Goal: Task Accomplishment & Management: Manage account settings

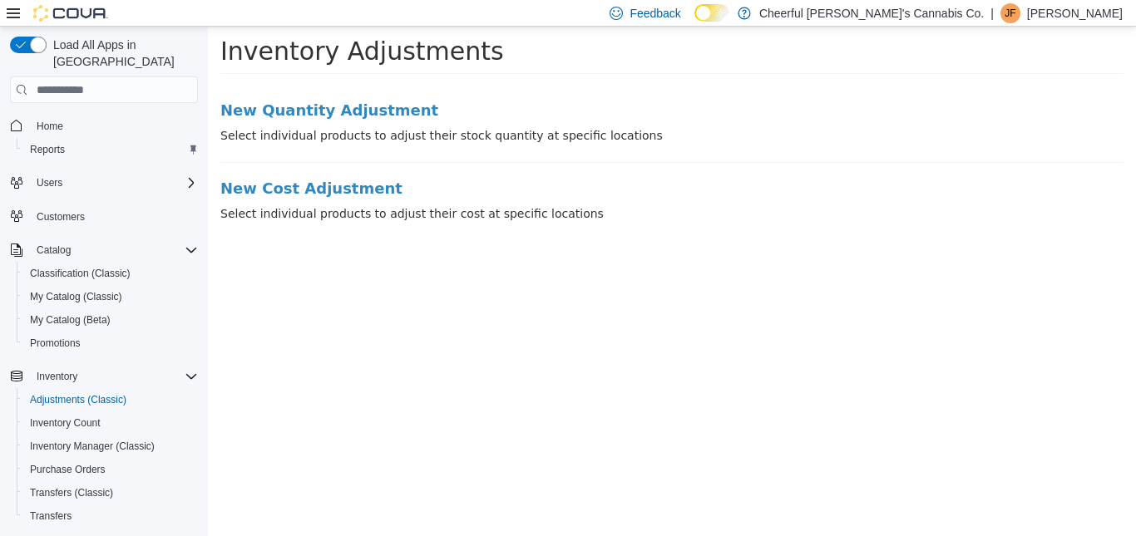
scroll to position [88, 0]
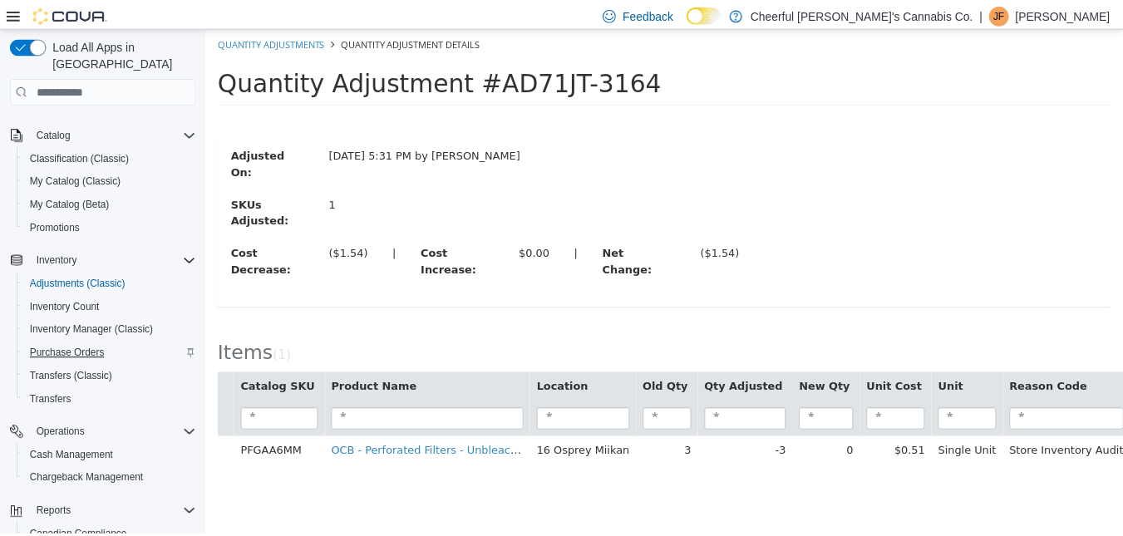
scroll to position [228, 0]
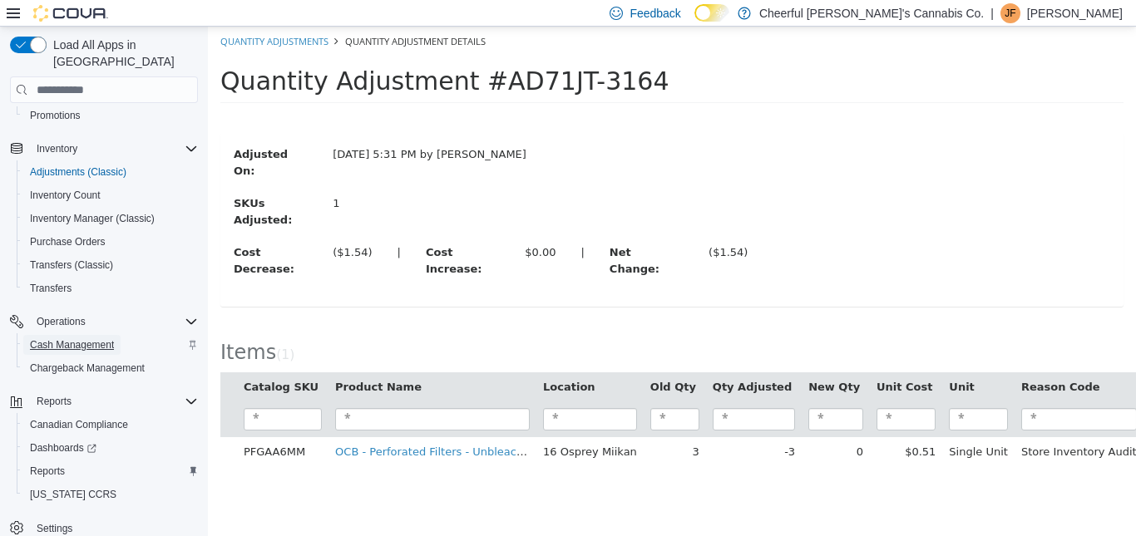
click at [85, 338] on span "Cash Management" at bounding box center [72, 344] width 84 height 13
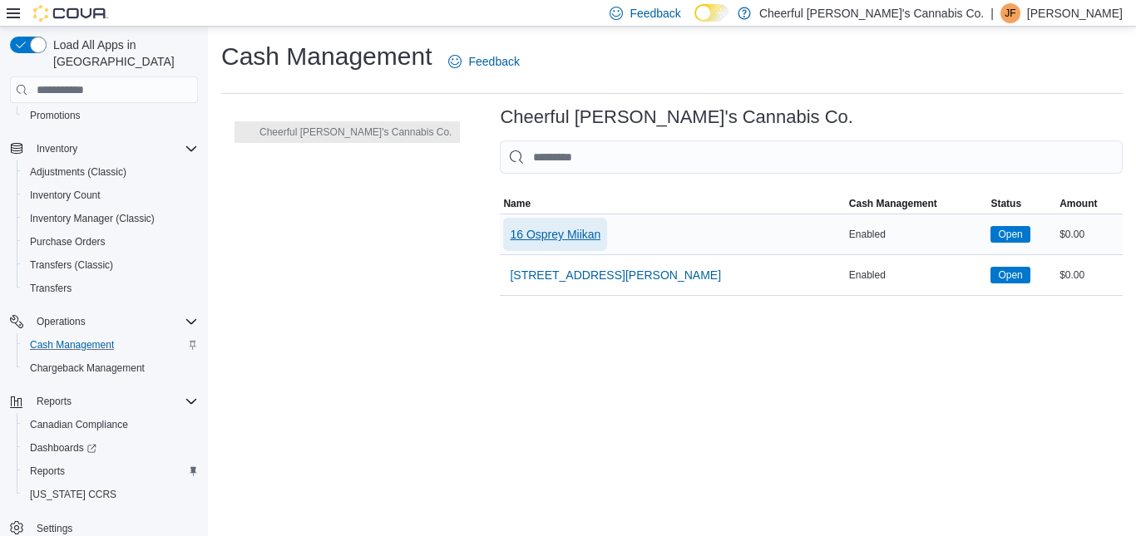
click at [530, 236] on span "16 Osprey Miikan" at bounding box center [555, 234] width 91 height 17
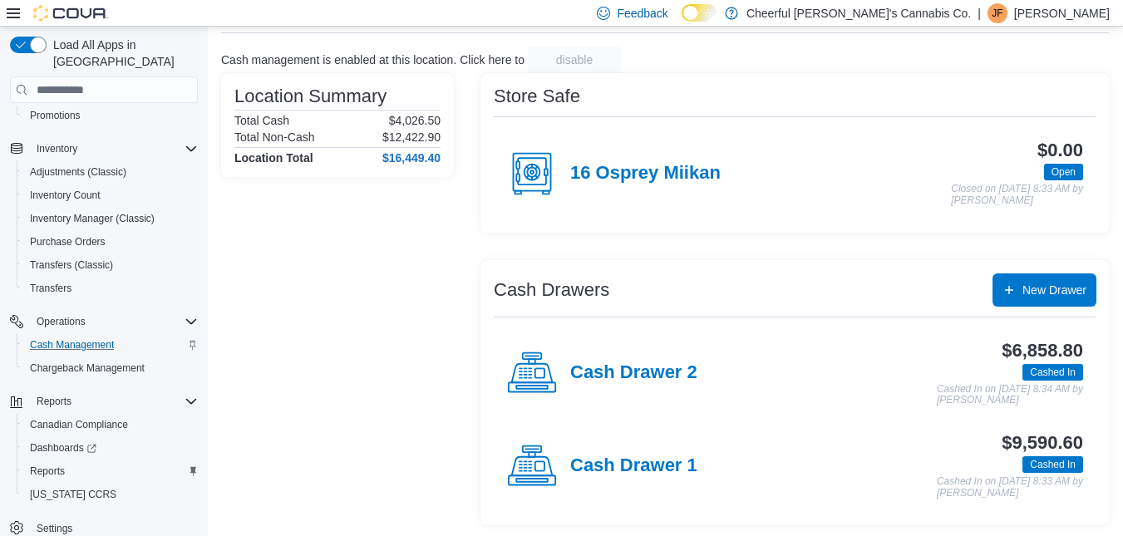
scroll to position [93, 0]
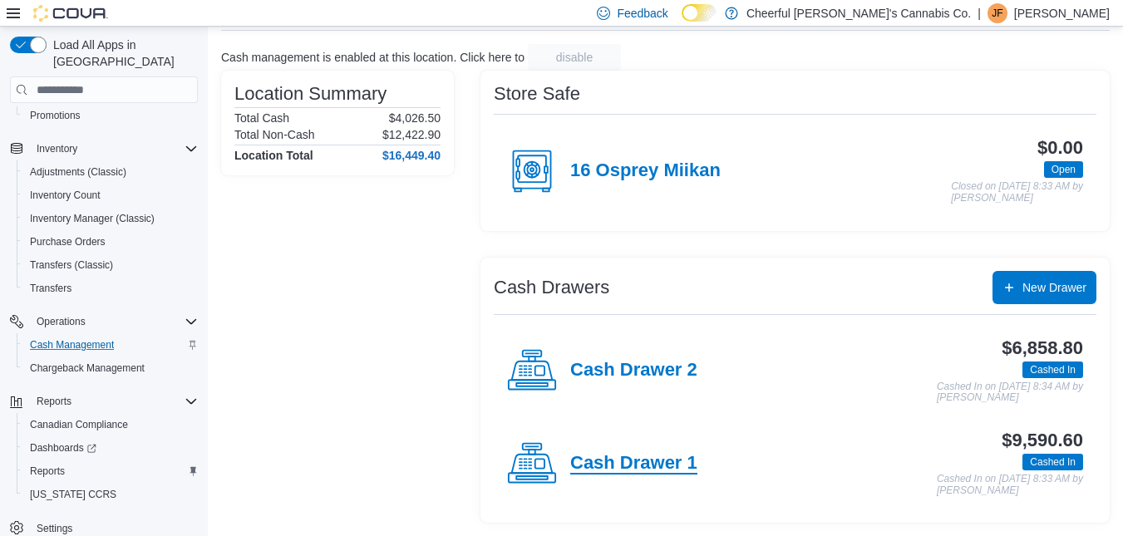
click at [625, 464] on h4 "Cash Drawer 1" at bounding box center [633, 464] width 127 height 22
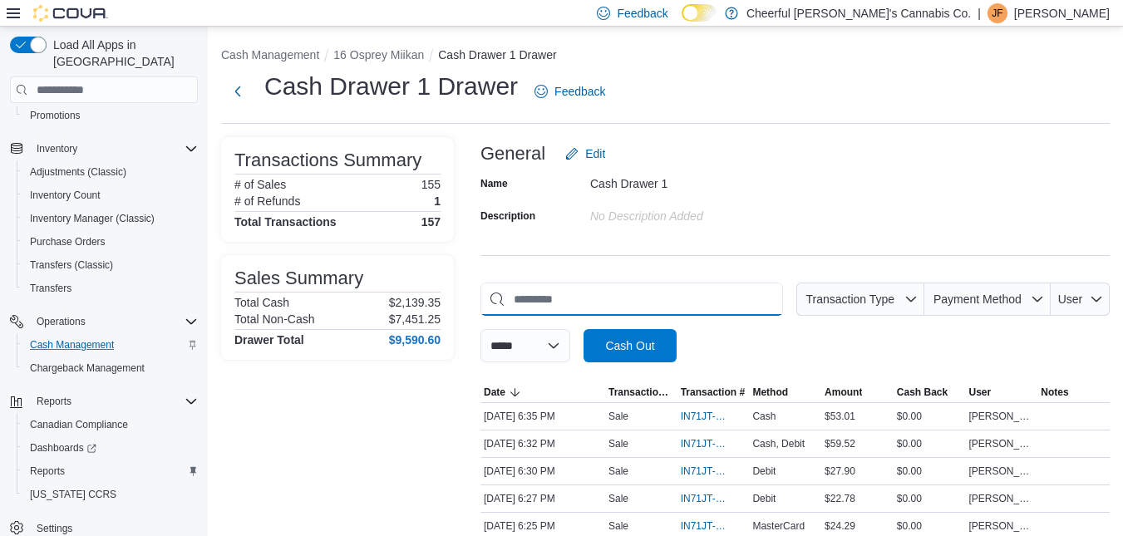
click at [555, 292] on input "This is a search bar. As you type, the results lower in the page will automatic…" at bounding box center [632, 299] width 303 height 33
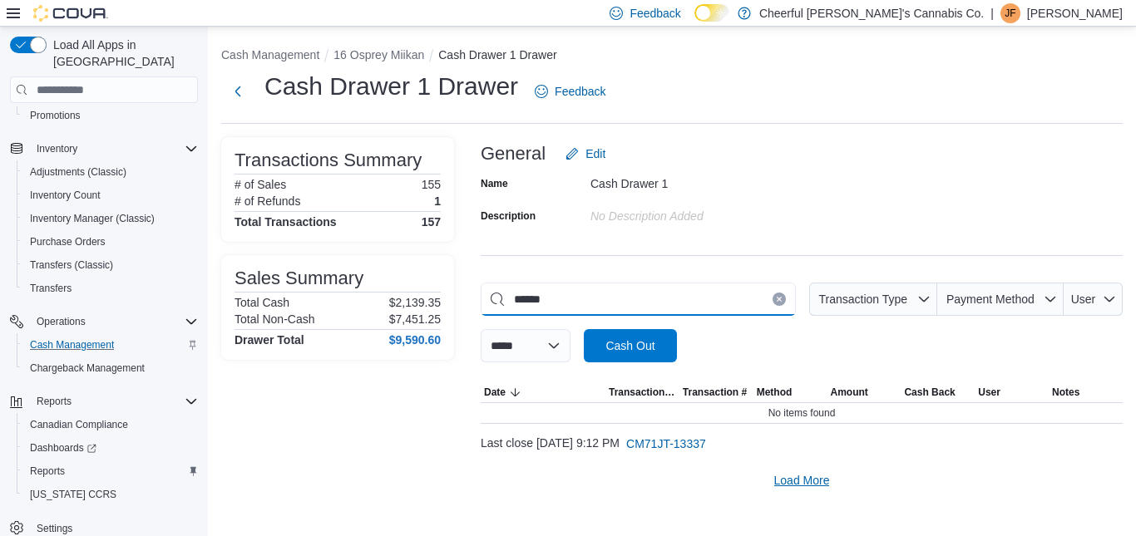
type input "******"
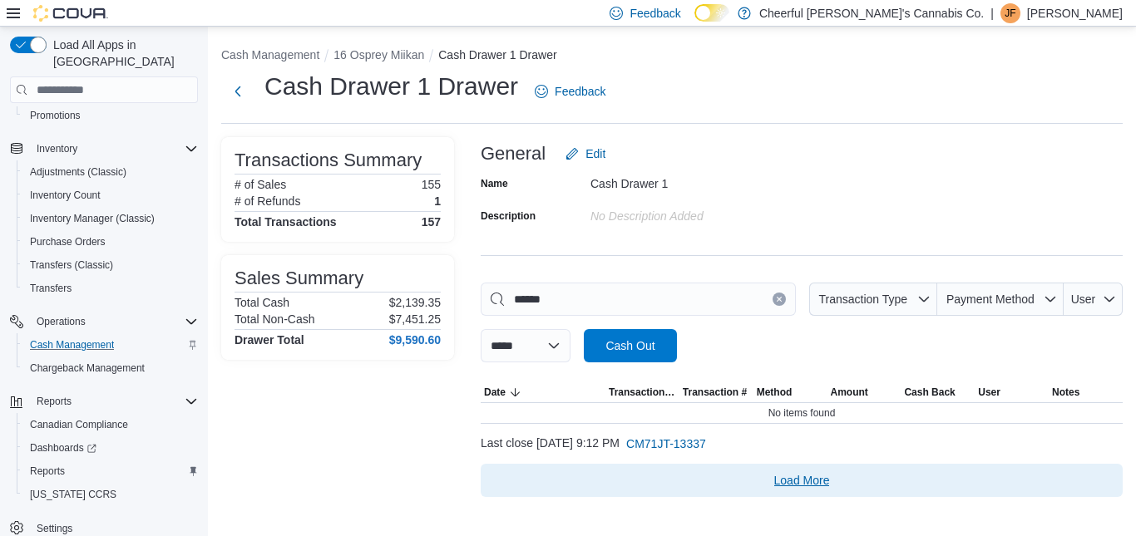
click at [796, 474] on span "Load More" at bounding box center [802, 480] width 56 height 17
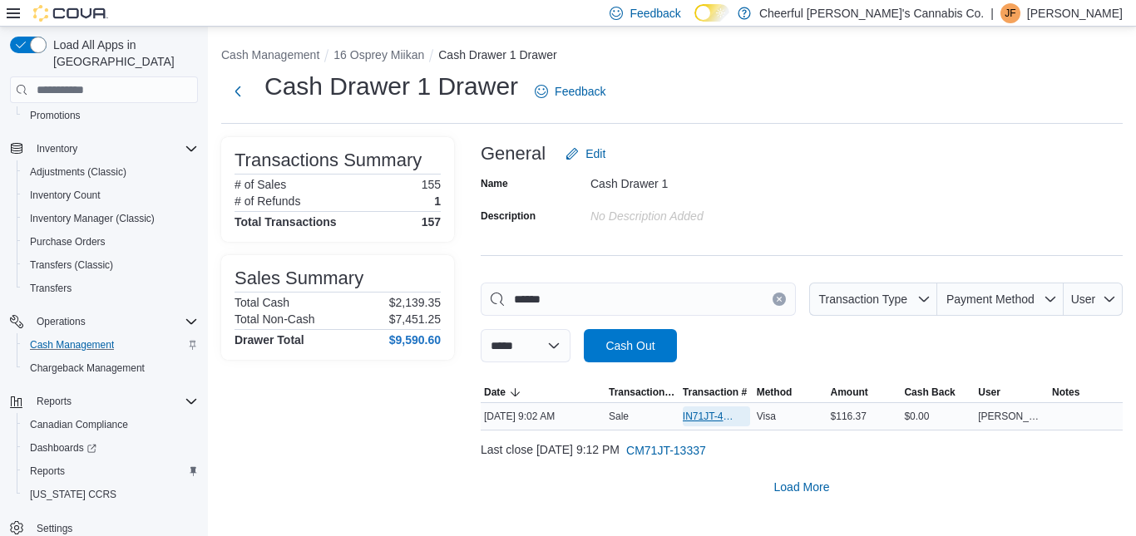
click at [700, 412] on span "IN71JT-411857" at bounding box center [708, 416] width 51 height 13
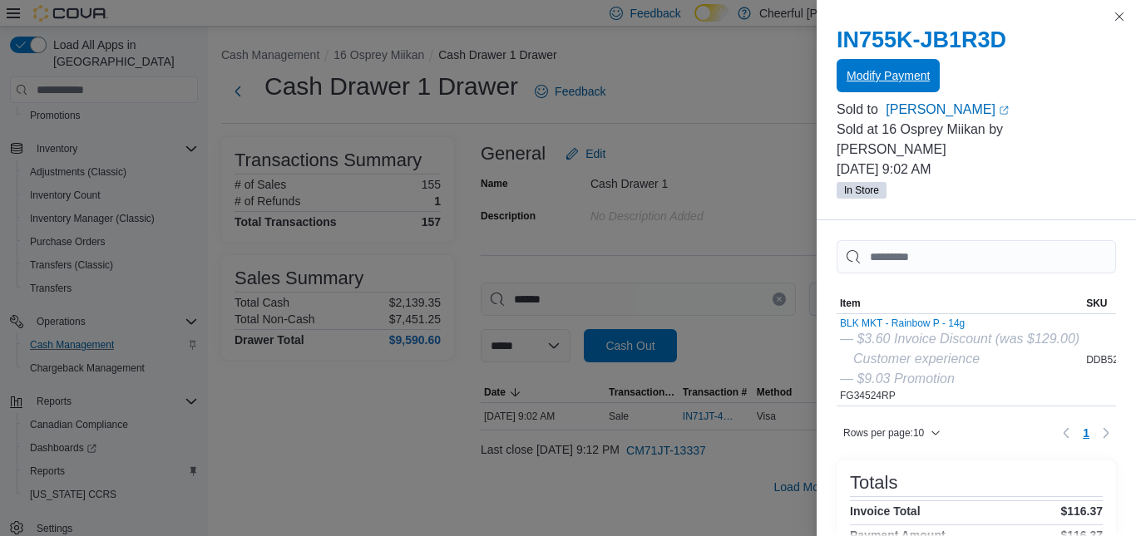
click at [911, 67] on span "Modify Payment" at bounding box center [887, 75] width 83 height 33
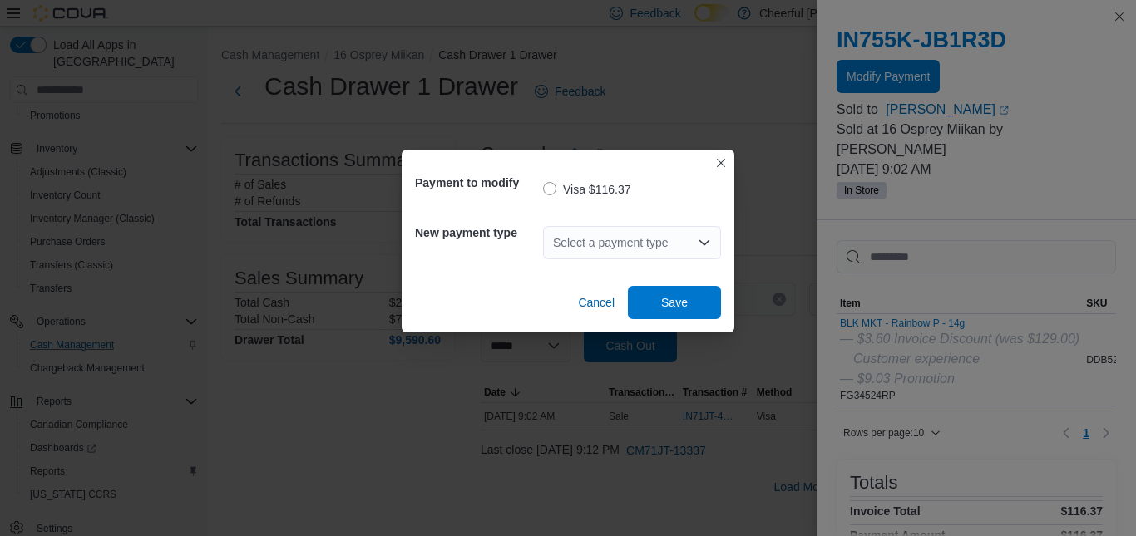
click at [710, 237] on icon "Open list of options" at bounding box center [704, 242] width 13 height 13
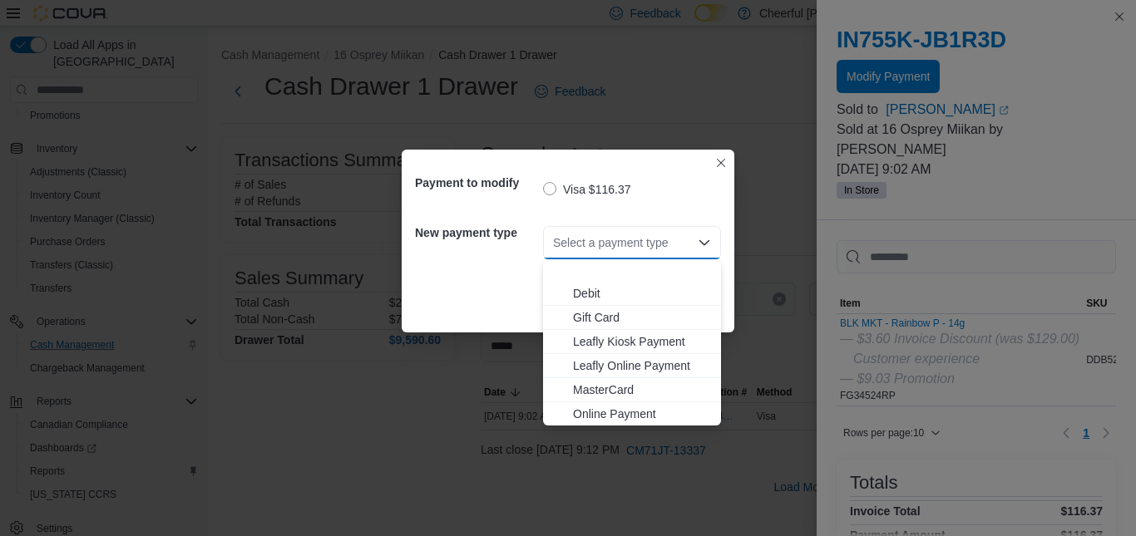
scroll to position [99, 0]
click at [595, 341] on span "MasterCard" at bounding box center [642, 341] width 138 height 17
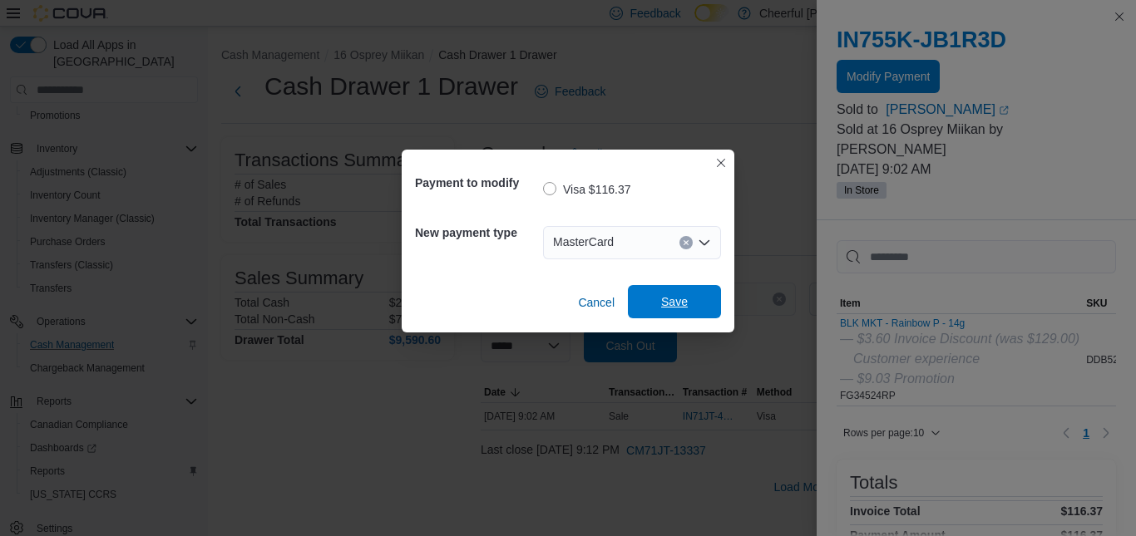
click at [667, 302] on span "Save" at bounding box center [674, 302] width 27 height 17
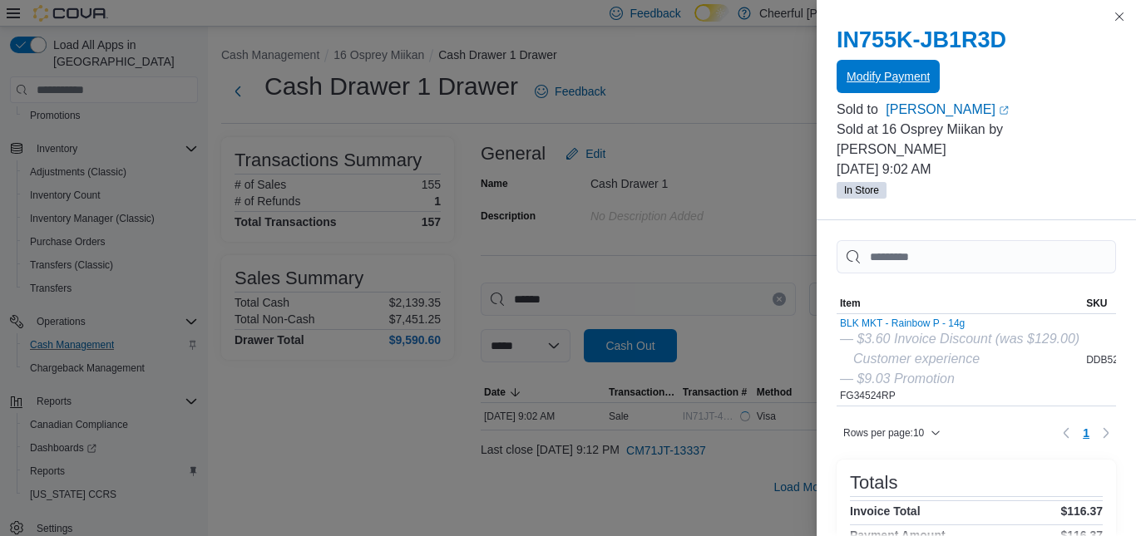
scroll to position [0, 0]
click at [1114, 15] on button "Close this dialog" at bounding box center [1119, 16] width 20 height 20
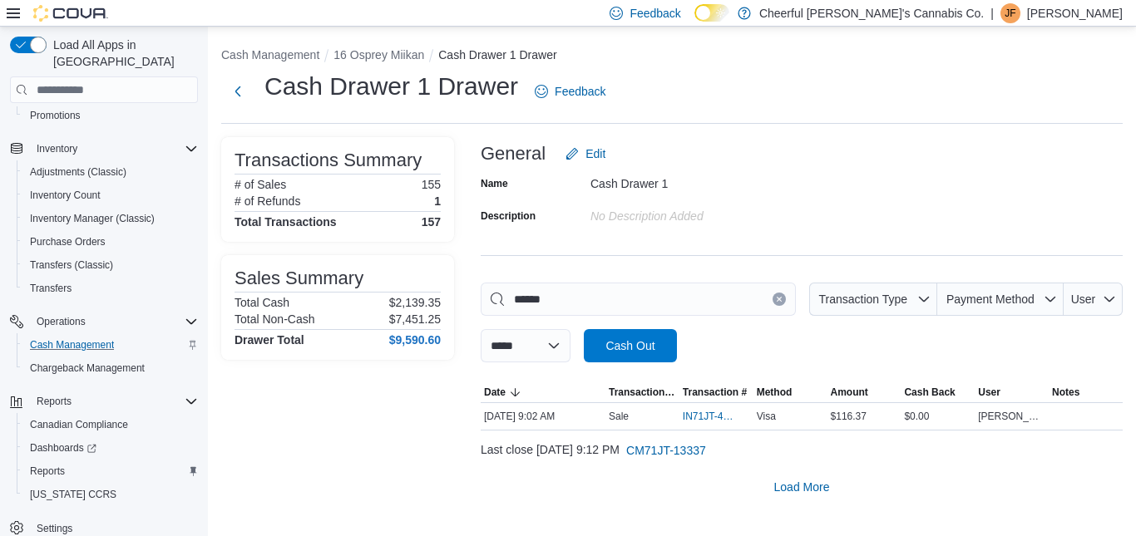
click at [782, 299] on icon "Clear input" at bounding box center [779, 299] width 7 height 7
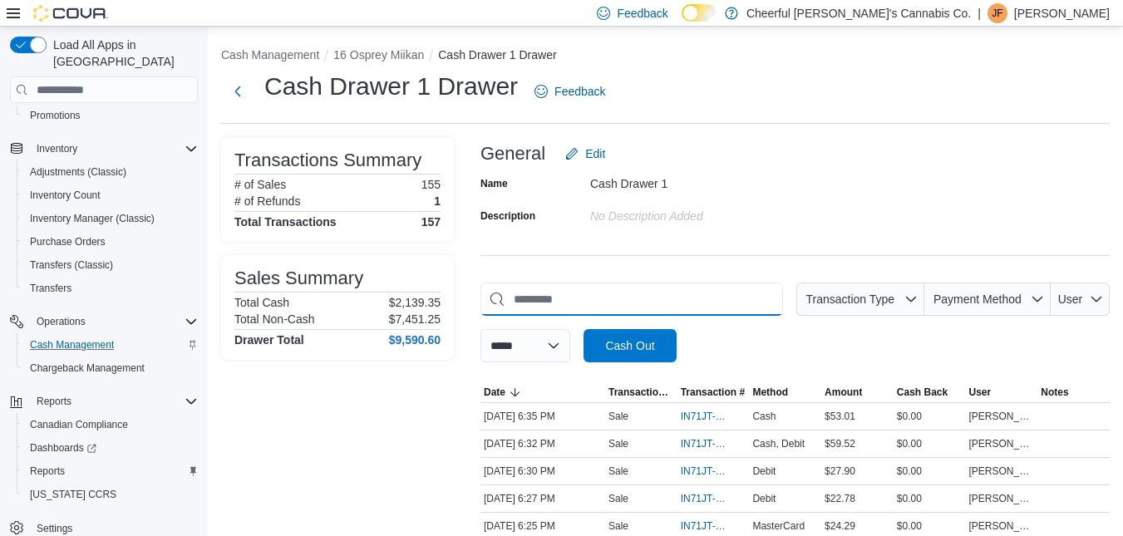
click at [682, 298] on input "This is a search bar. As you type, the results lower in the page will automatic…" at bounding box center [632, 299] width 303 height 33
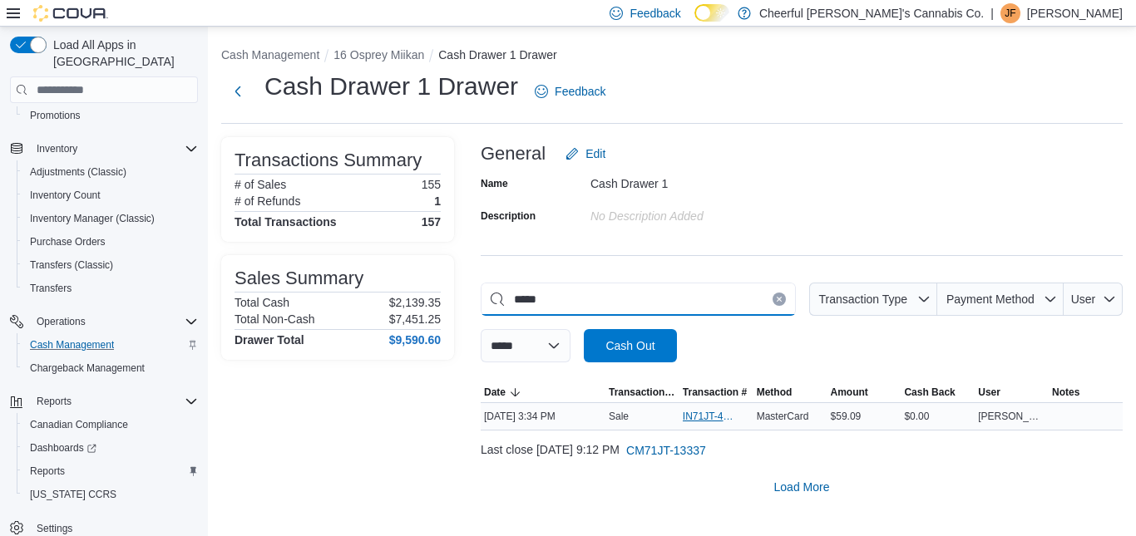
type input "*****"
click at [710, 418] on span "IN71JT-412069" at bounding box center [708, 416] width 51 height 13
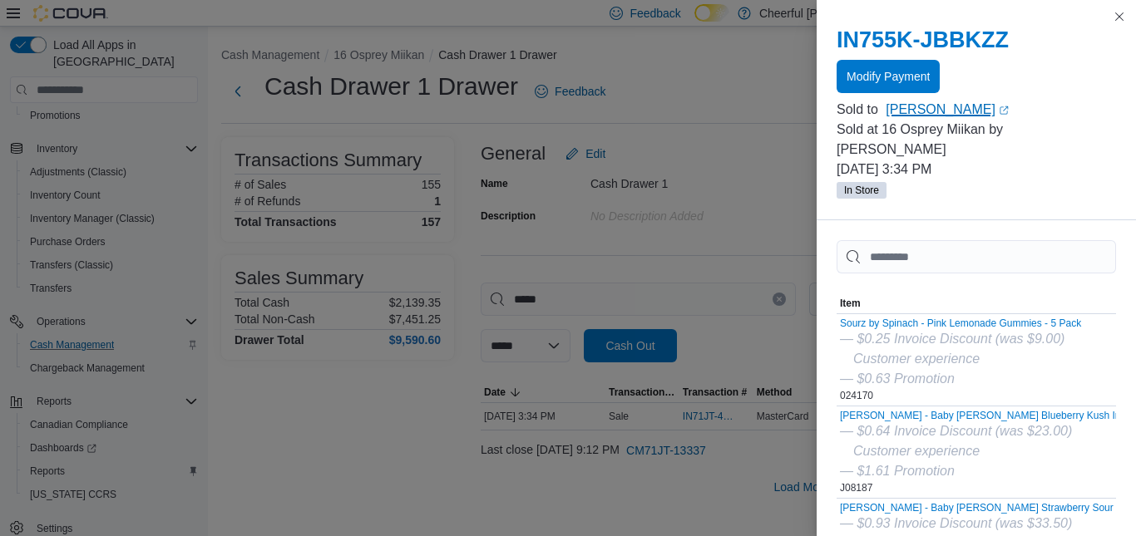
click at [890, 103] on link "Marlon Stewart (opens in a new tab or window)" at bounding box center [1001, 110] width 230 height 20
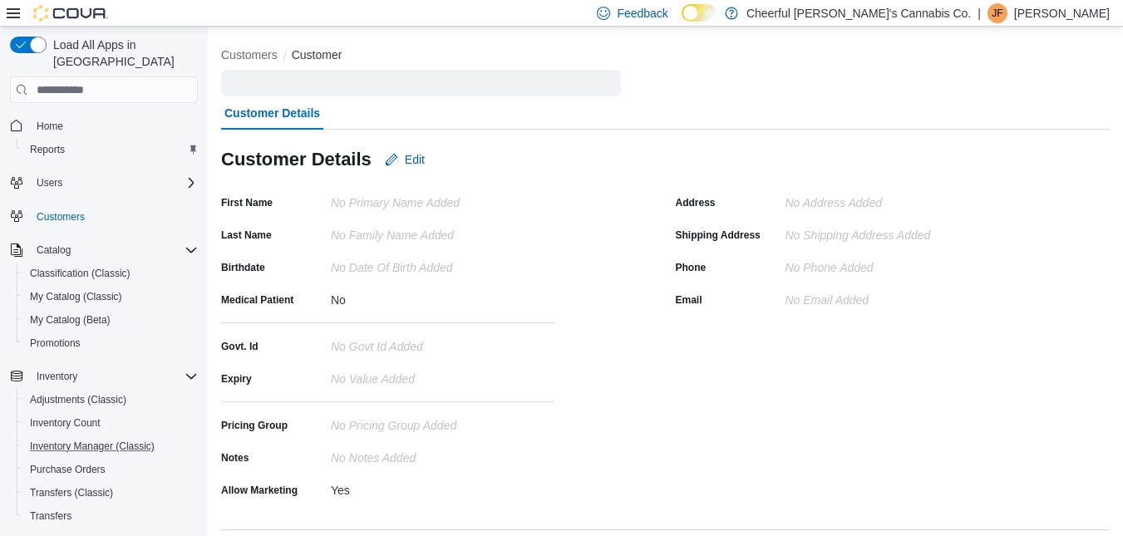
scroll to position [228, 0]
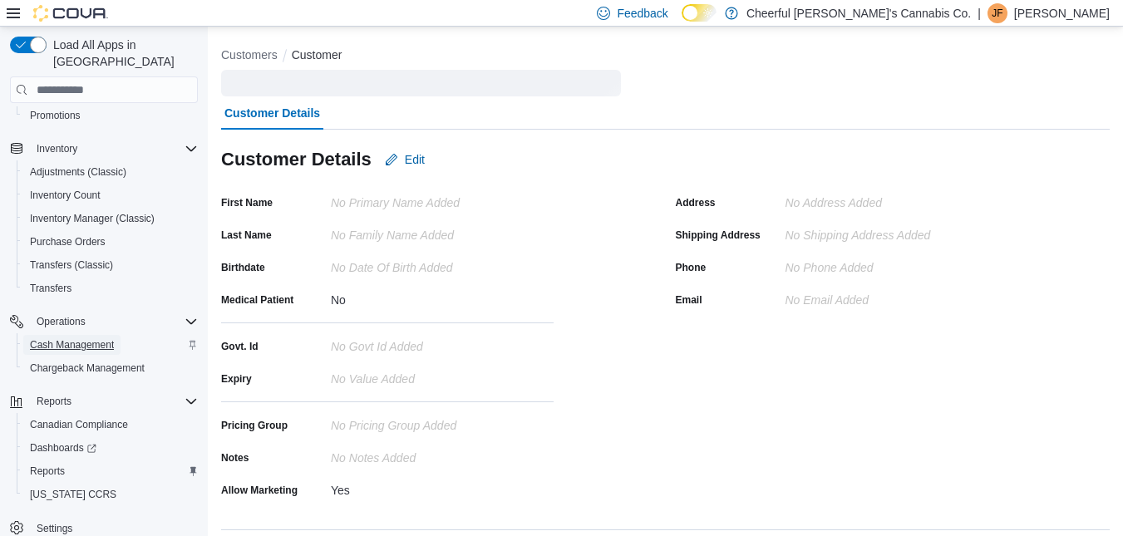
click at [97, 335] on span "Cash Management" at bounding box center [72, 345] width 84 height 20
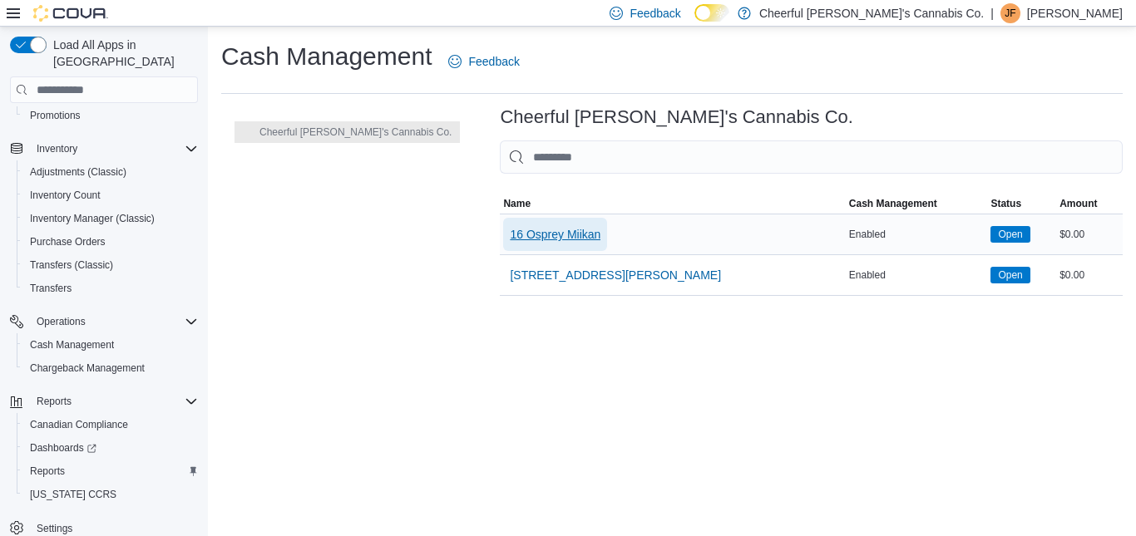
click at [510, 234] on span "16 Osprey Miikan" at bounding box center [555, 234] width 91 height 17
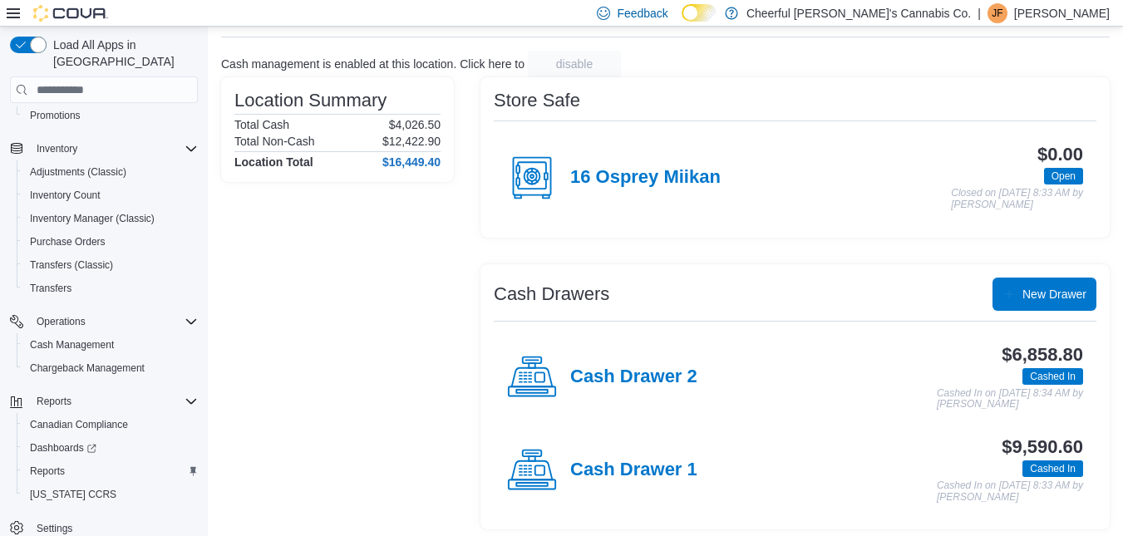
scroll to position [93, 0]
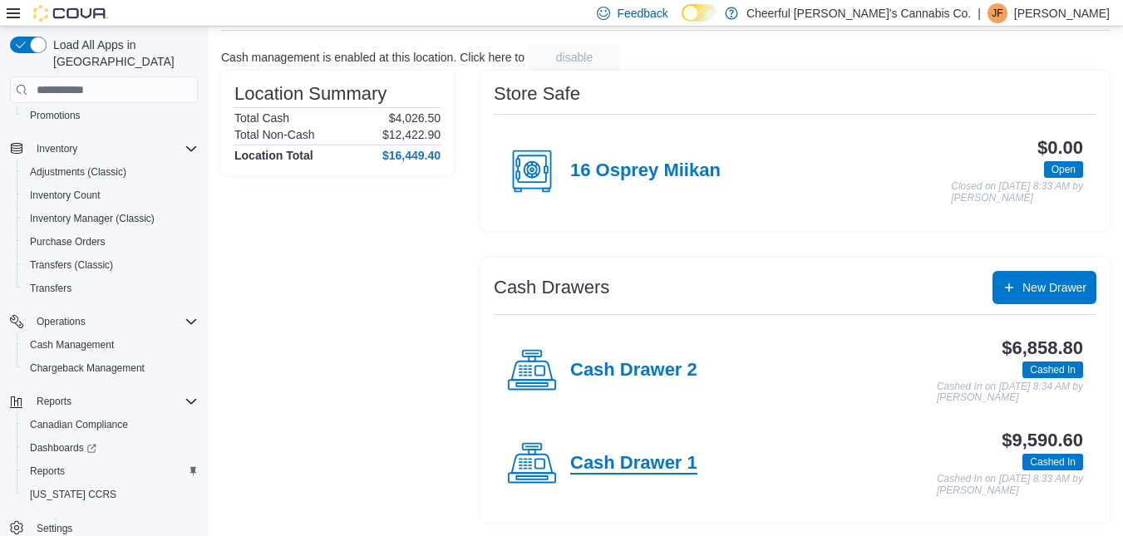
click at [644, 457] on h4 "Cash Drawer 1" at bounding box center [633, 464] width 127 height 22
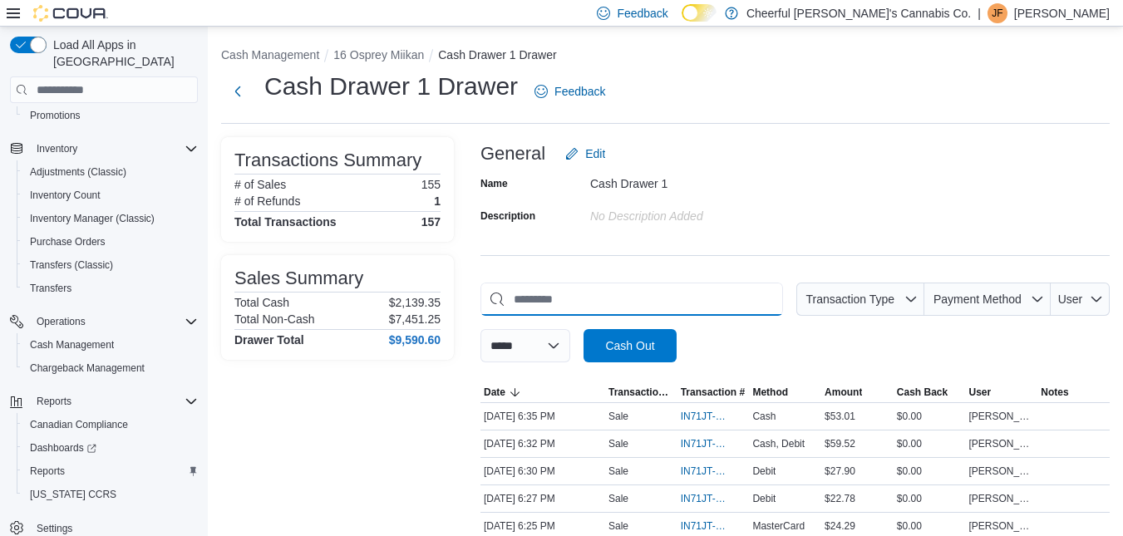
click at [653, 289] on input "This is a search bar. As you type, the results lower in the page will automatic…" at bounding box center [632, 299] width 303 height 33
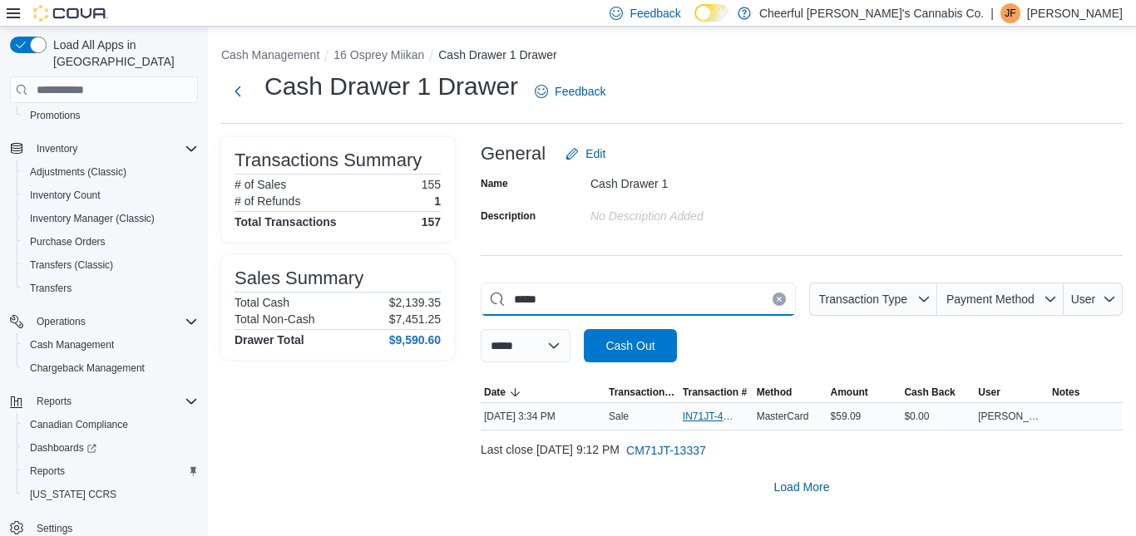
type input "*****"
click at [704, 425] on span "IN71JT-412069" at bounding box center [716, 417] width 67 height 20
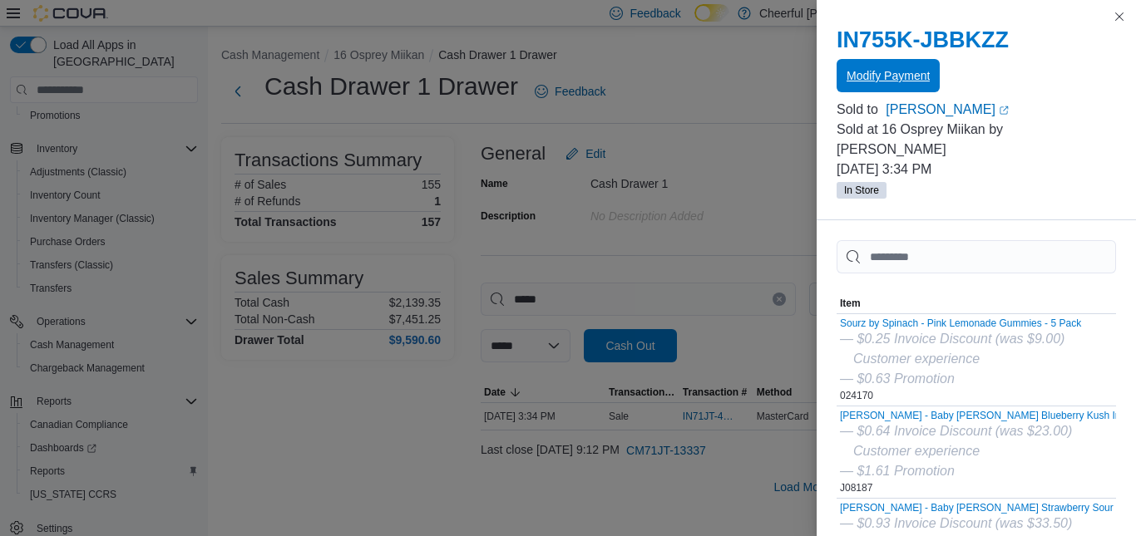
click at [889, 71] on span "Modify Payment" at bounding box center [887, 75] width 83 height 17
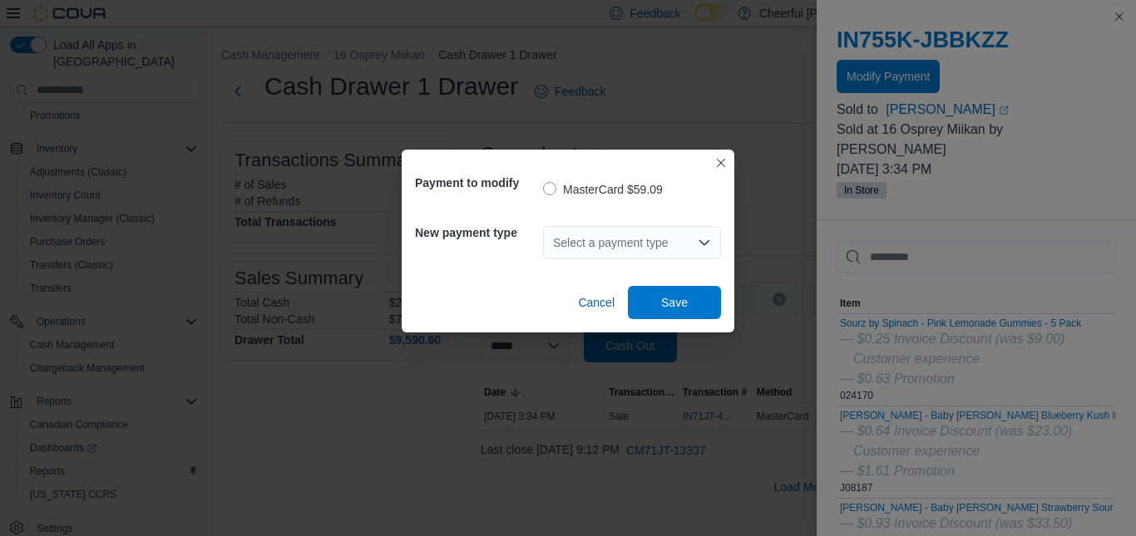
click at [704, 239] on icon "Open list of options" at bounding box center [704, 242] width 13 height 13
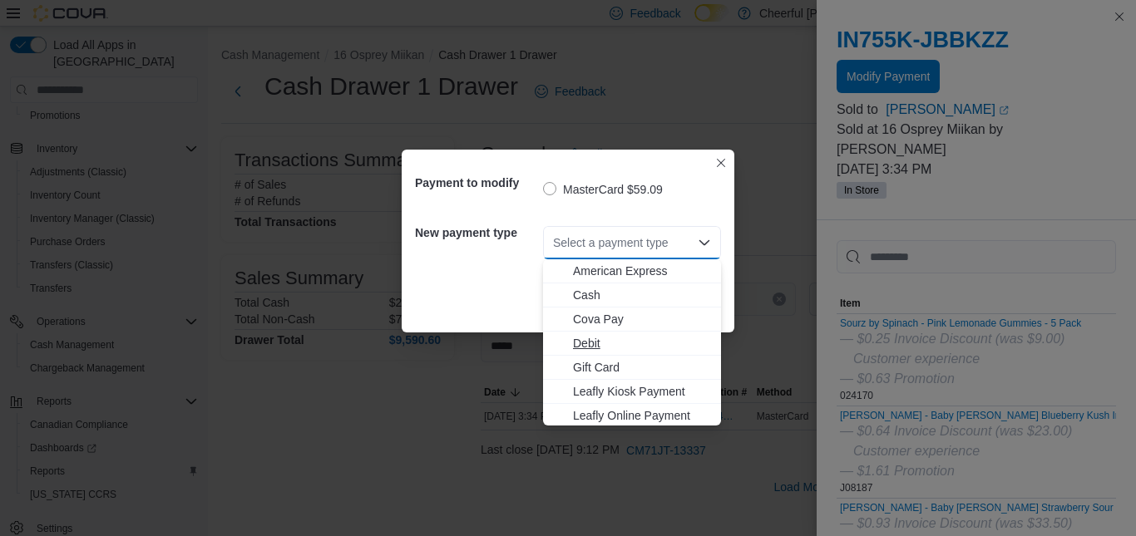
click at [596, 341] on span "Debit" at bounding box center [642, 343] width 138 height 17
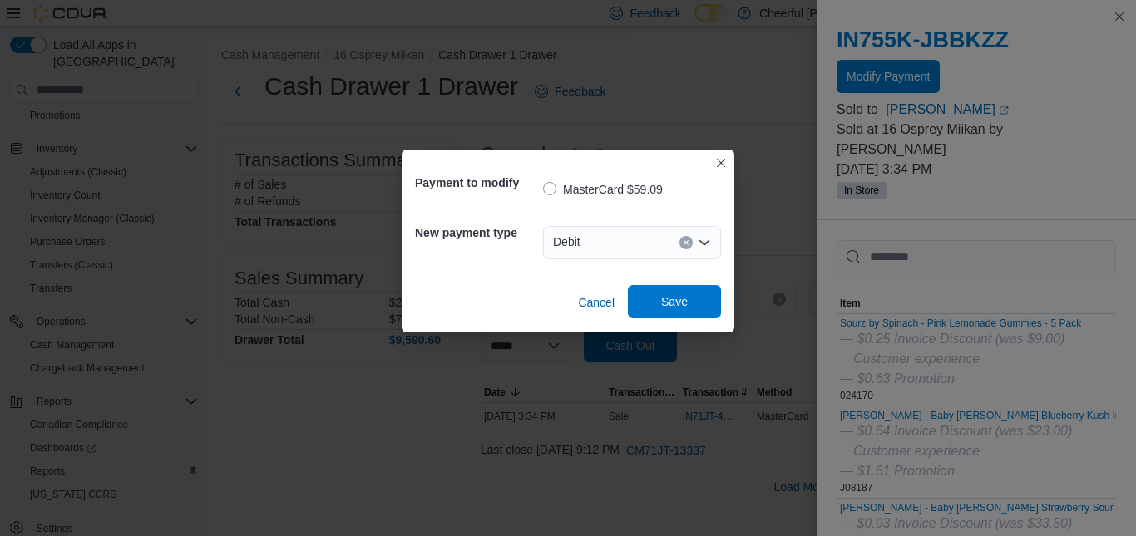
click at [670, 309] on span "Save" at bounding box center [674, 302] width 27 height 17
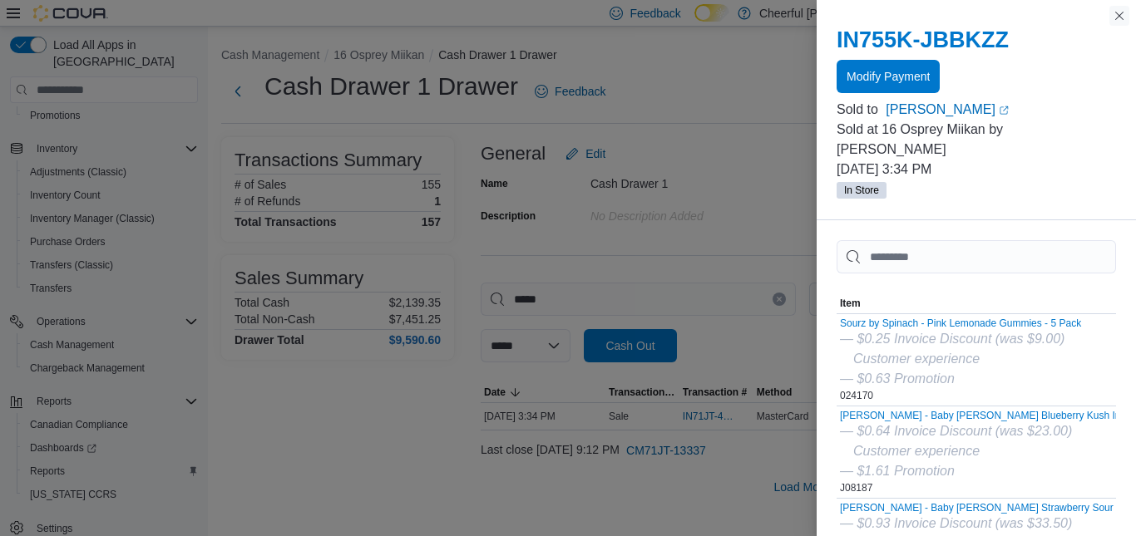
click at [1123, 12] on button "Close this dialog" at bounding box center [1119, 16] width 20 height 20
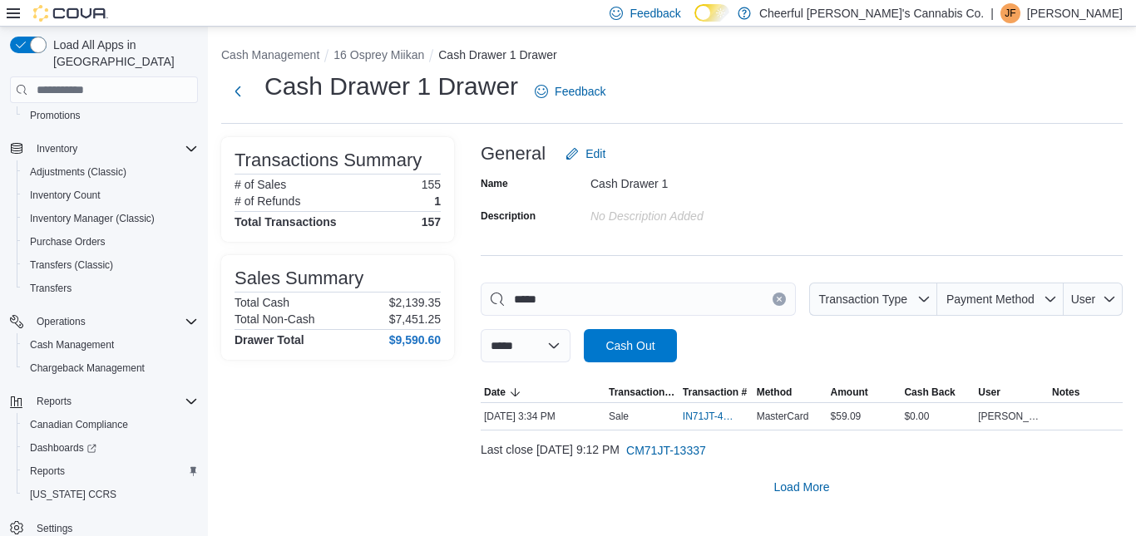
click at [772, 299] on button "Clear input" at bounding box center [778, 299] width 13 height 13
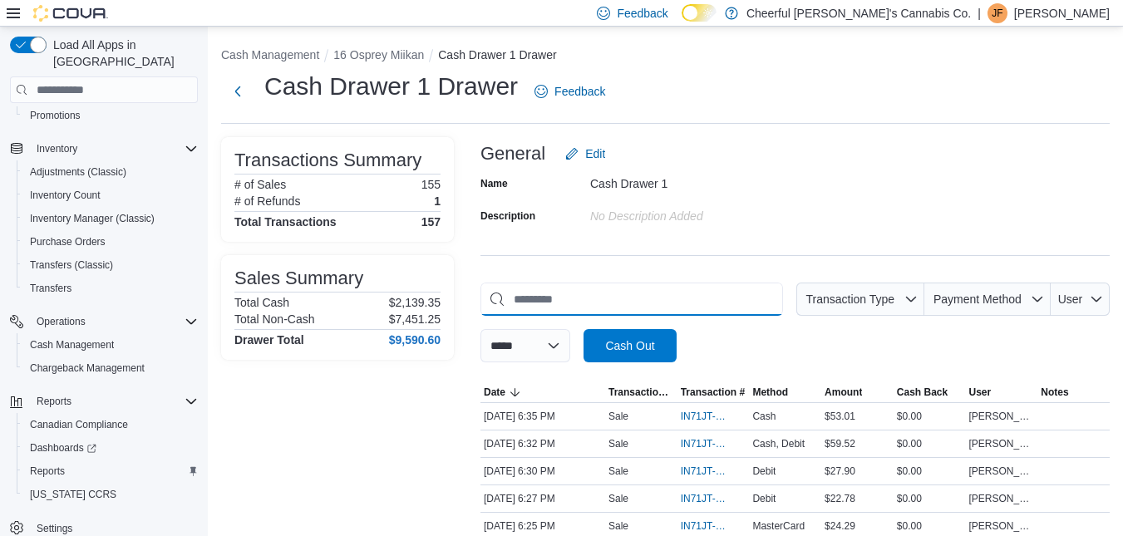
click at [643, 290] on input "This is a search bar. As you type, the results lower in the page will automatic…" at bounding box center [632, 299] width 303 height 33
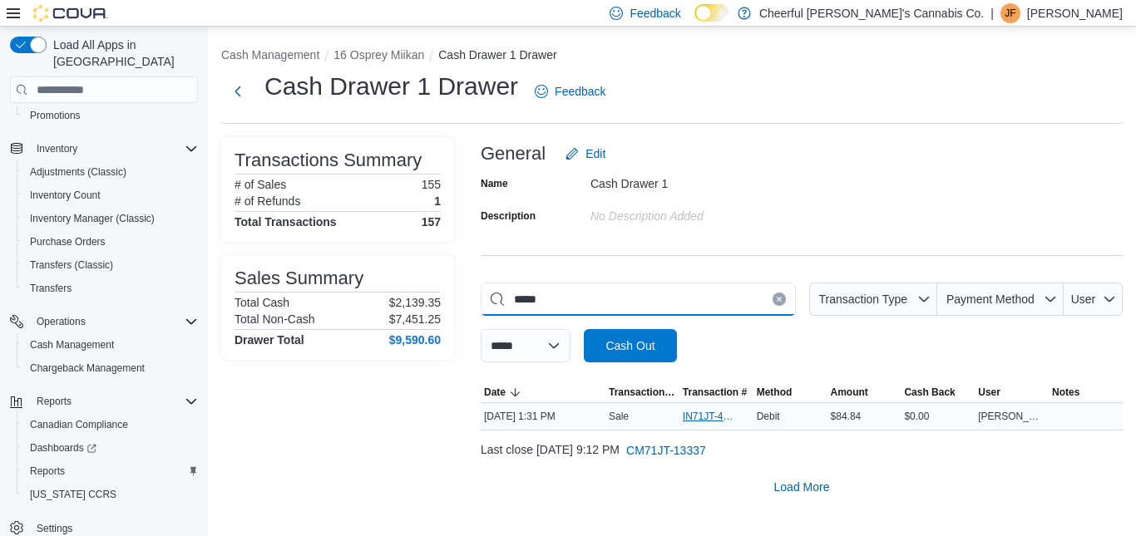
type input "*****"
click at [707, 410] on span "IN71JT-411991" at bounding box center [708, 416] width 51 height 13
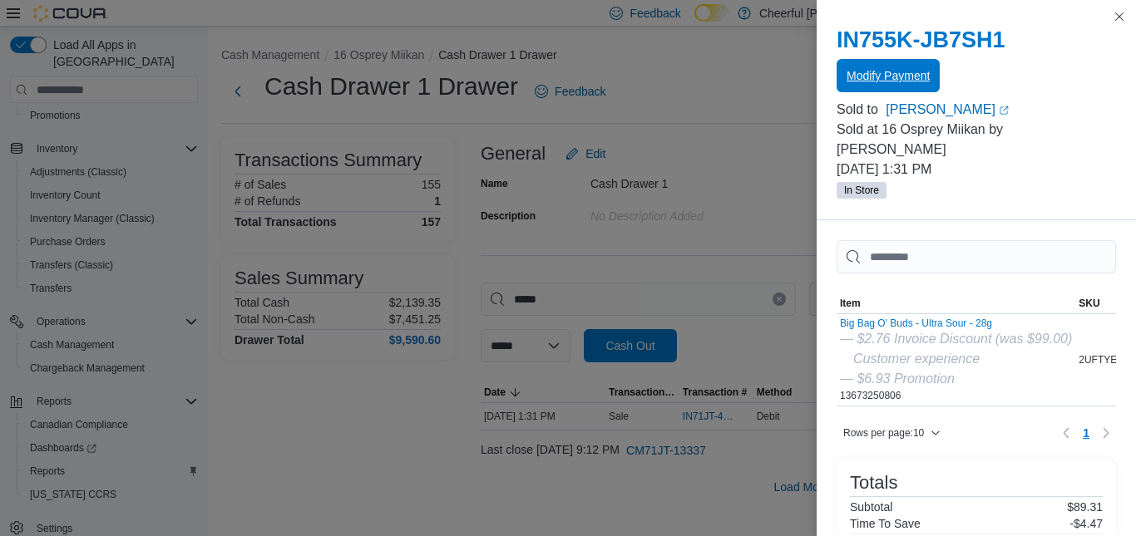
click at [891, 72] on span "Modify Payment" at bounding box center [887, 75] width 83 height 17
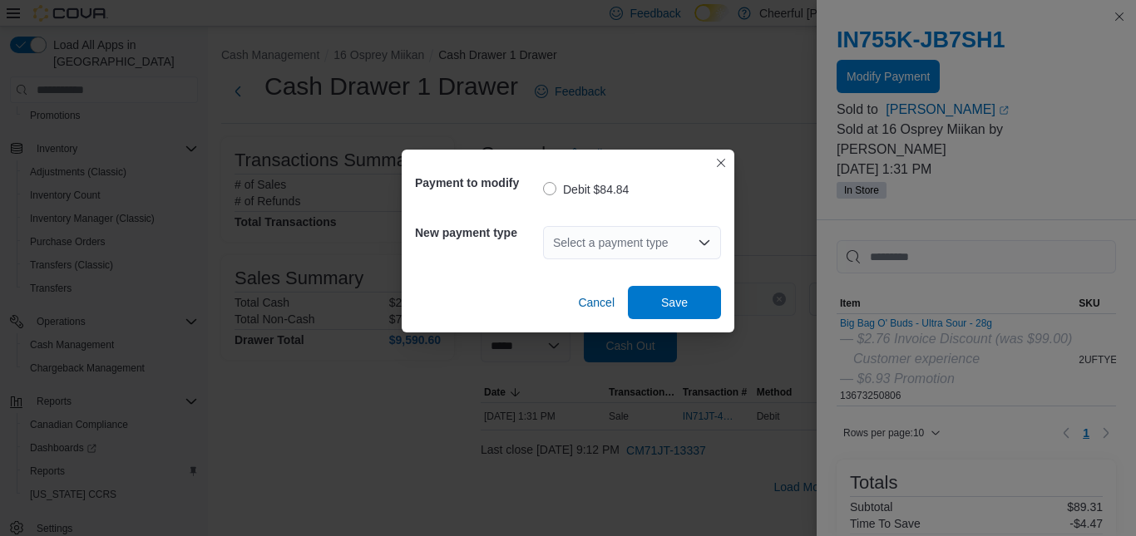
click at [699, 234] on div "Select a payment type" at bounding box center [632, 242] width 178 height 33
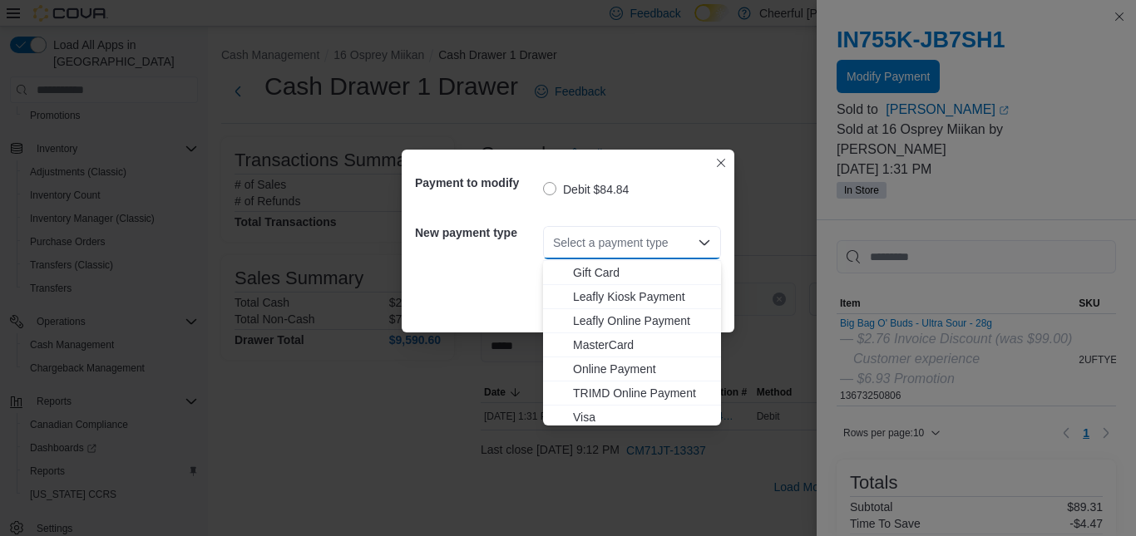
scroll to position [99, 0]
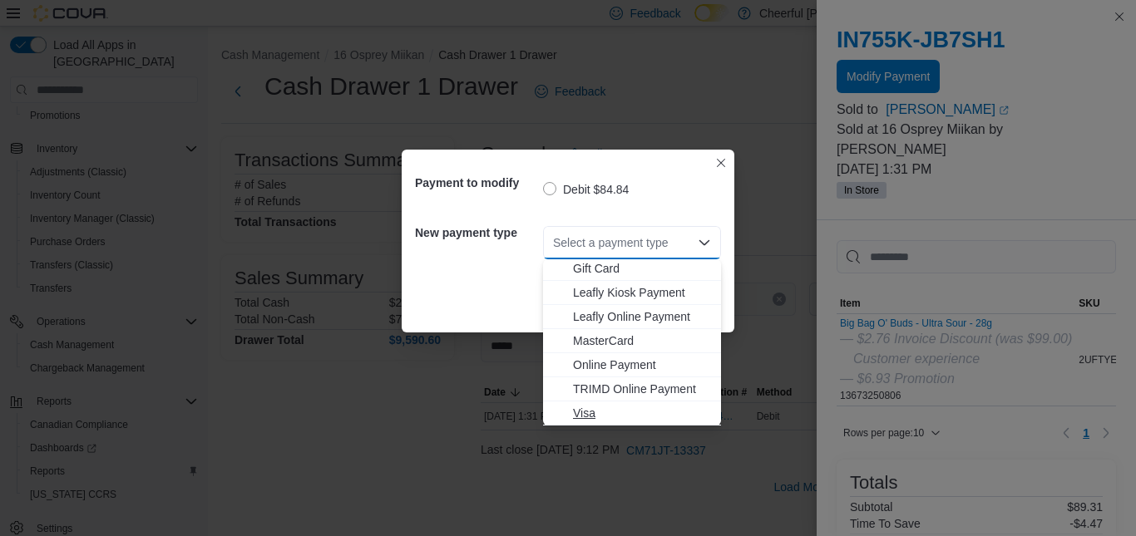
click at [582, 412] on span "Visa" at bounding box center [642, 413] width 138 height 17
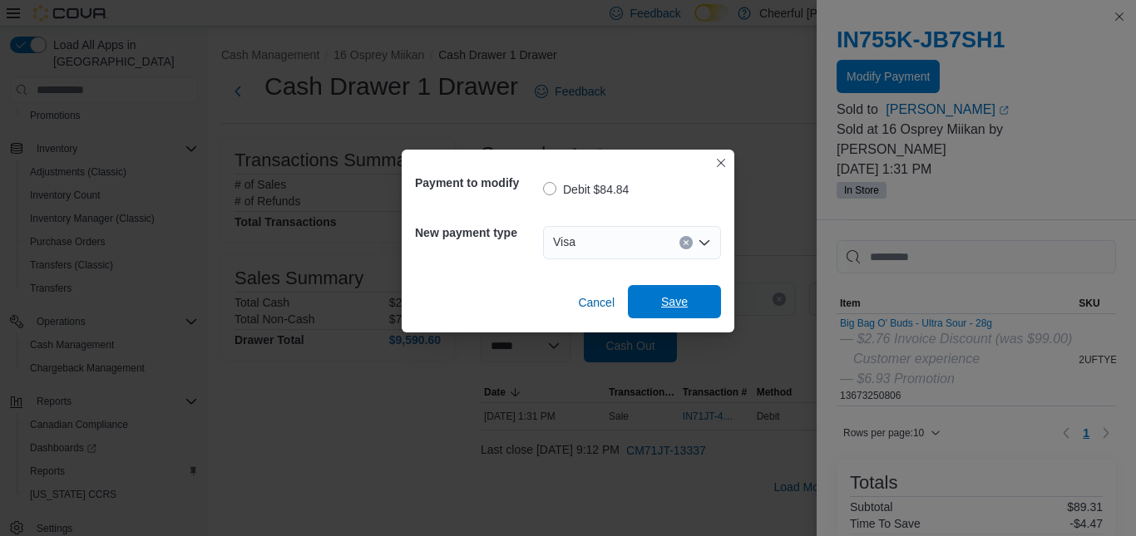
click at [663, 303] on span "Save" at bounding box center [674, 302] width 27 height 17
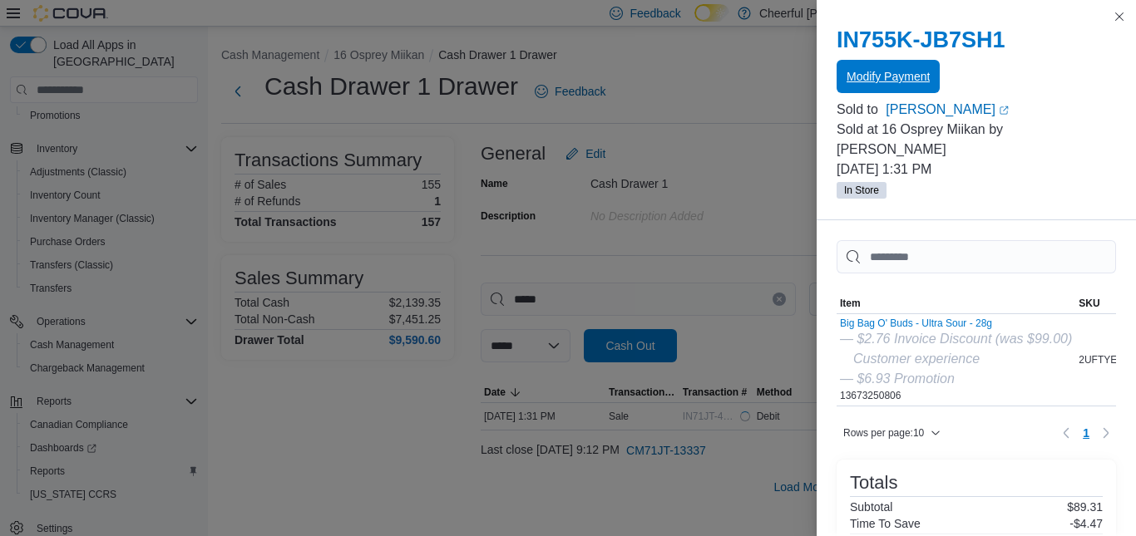
scroll to position [0, 0]
click at [1113, 17] on button "Close this dialog" at bounding box center [1119, 16] width 20 height 20
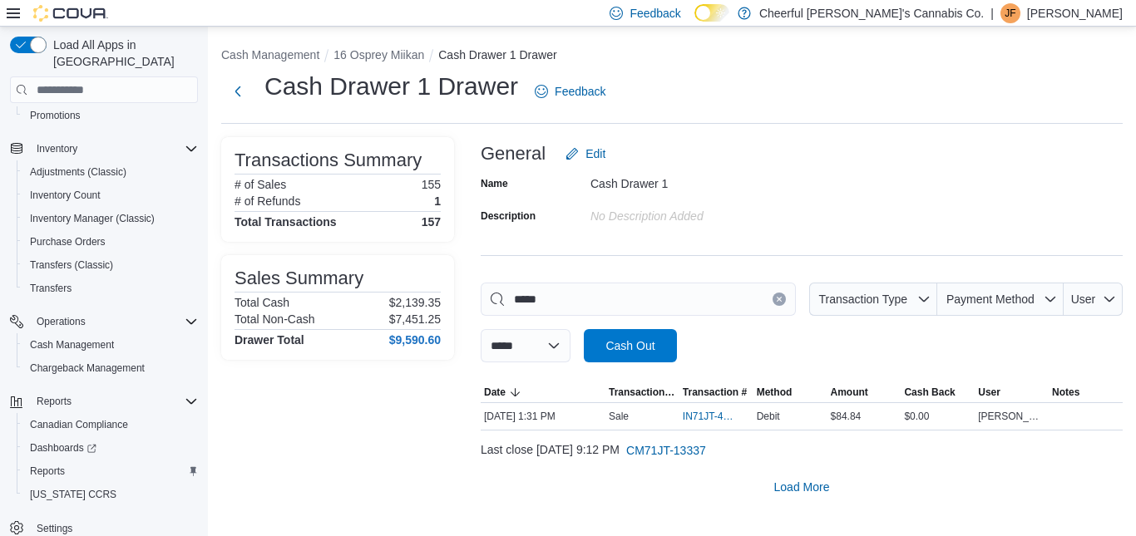
click at [780, 296] on icon "Clear input" at bounding box center [779, 299] width 7 height 7
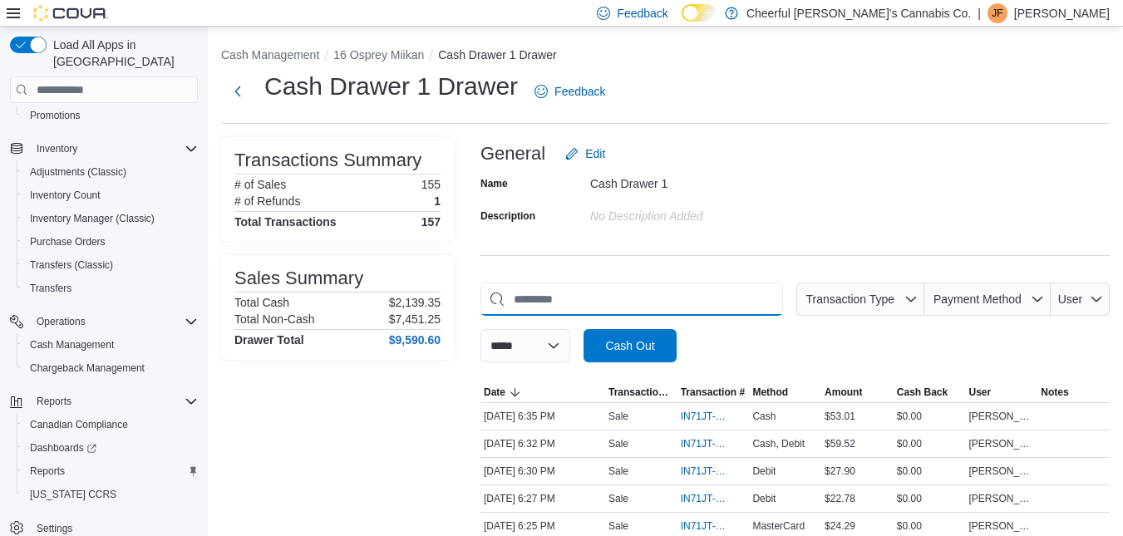
click at [660, 313] on input "This is a search bar. As you type, the results lower in the page will automatic…" at bounding box center [632, 299] width 303 height 33
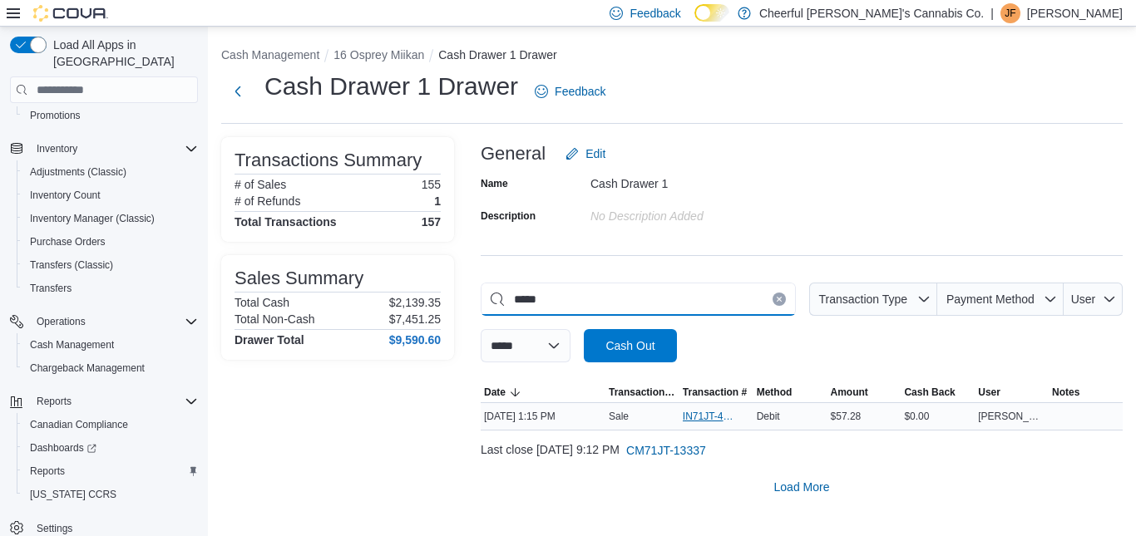
type input "*****"
click at [713, 413] on span "IN71JT-411986" at bounding box center [708, 416] width 51 height 13
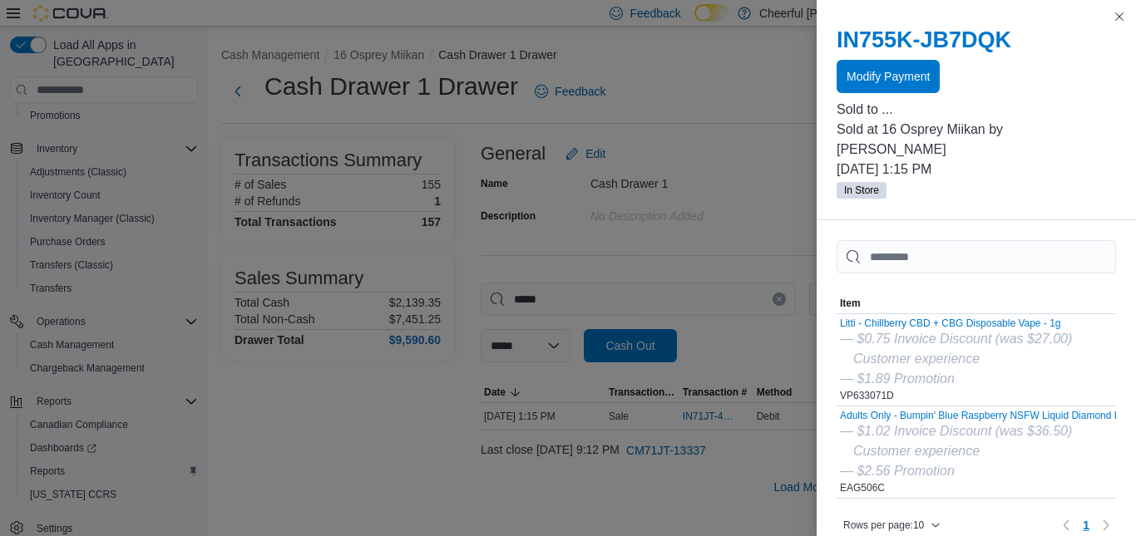
click at [889, 54] on div "IN755K-JB7DQK Modify Payment" at bounding box center [976, 60] width 279 height 67
click at [872, 78] on span "Modify Payment" at bounding box center [887, 75] width 83 height 17
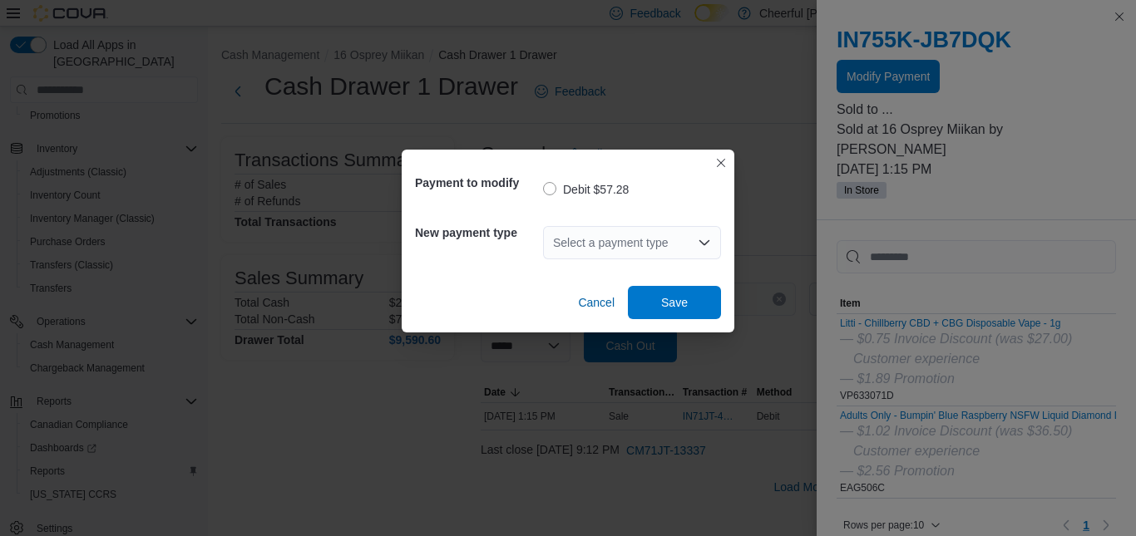
click at [700, 237] on icon "Open list of options" at bounding box center [704, 242] width 13 height 13
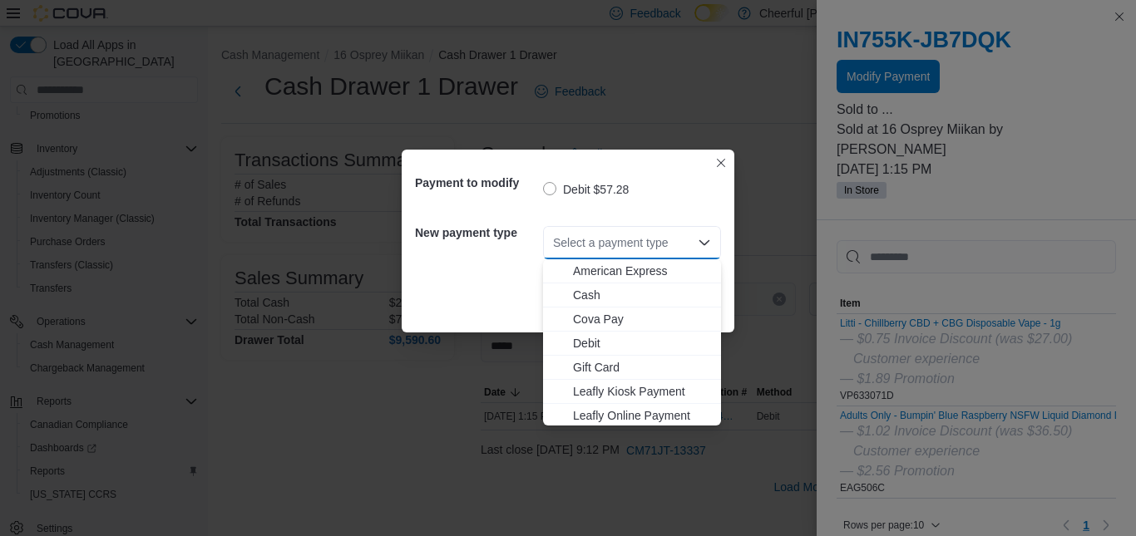
scroll to position [99, 0]
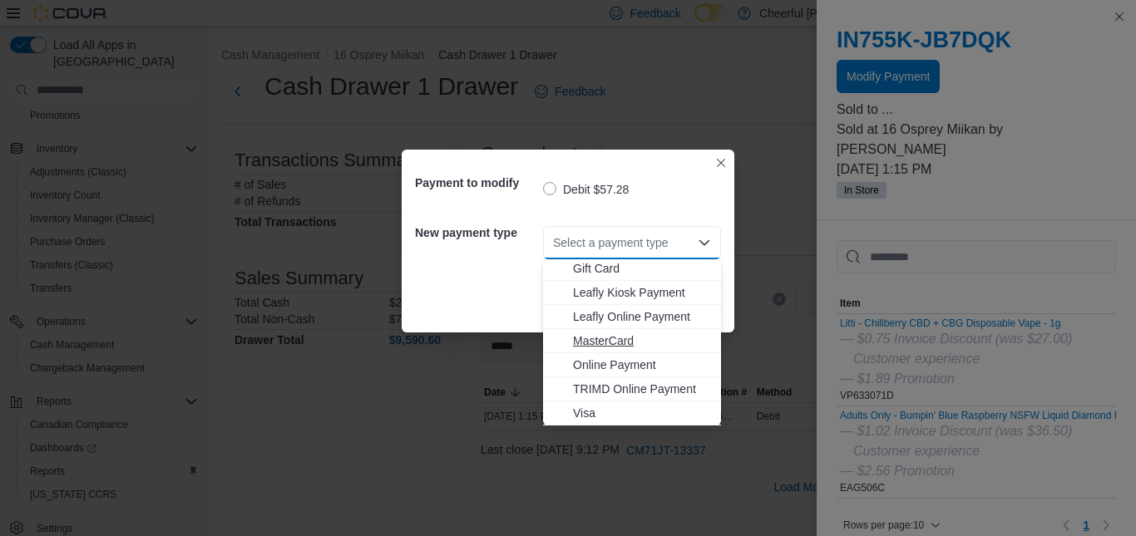
click at [594, 342] on span "MasterCard" at bounding box center [642, 341] width 138 height 17
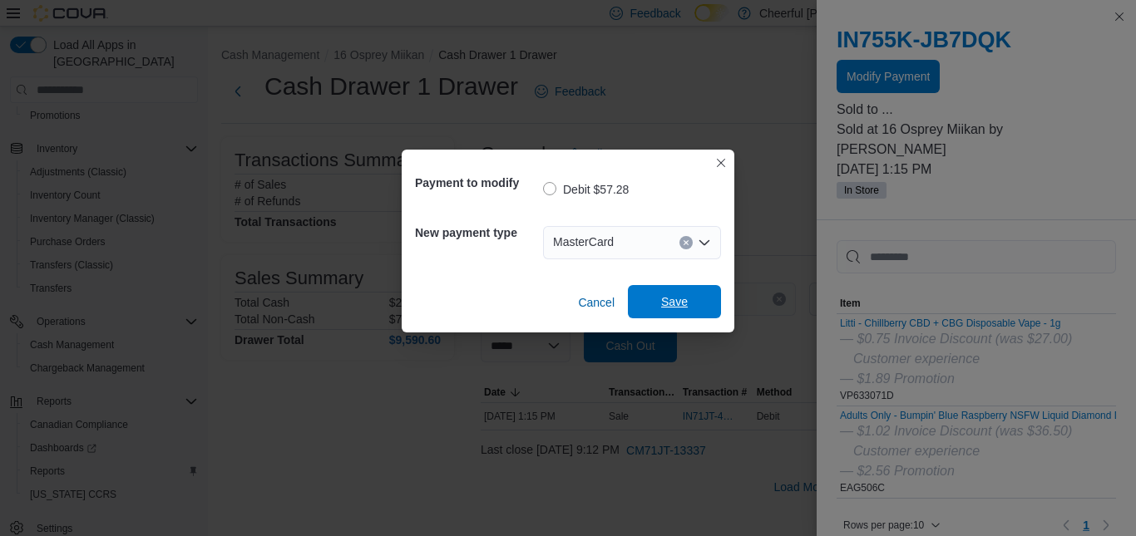
click at [692, 299] on span "Save" at bounding box center [674, 301] width 73 height 33
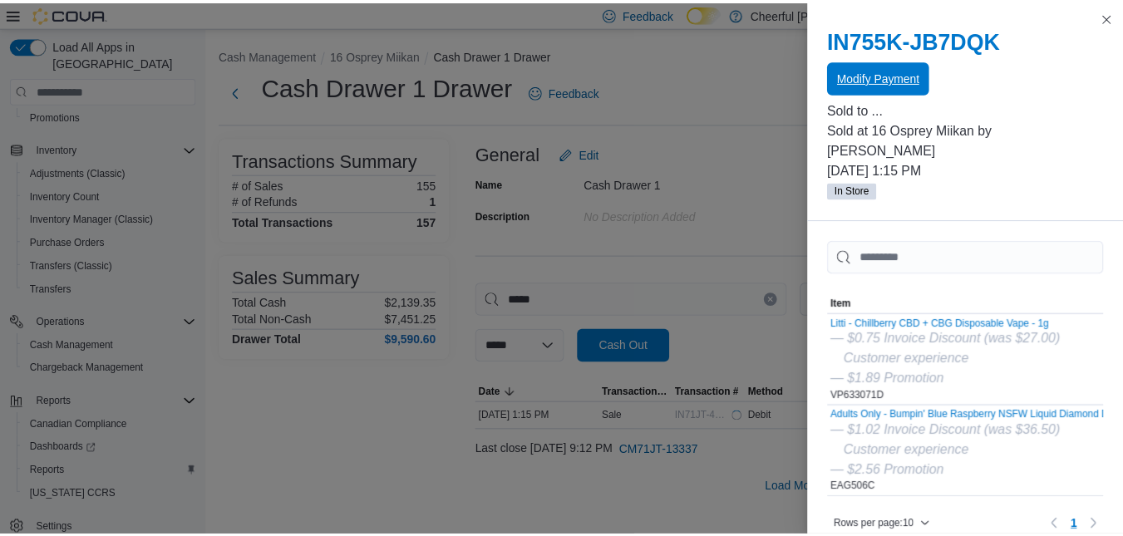
scroll to position [0, 0]
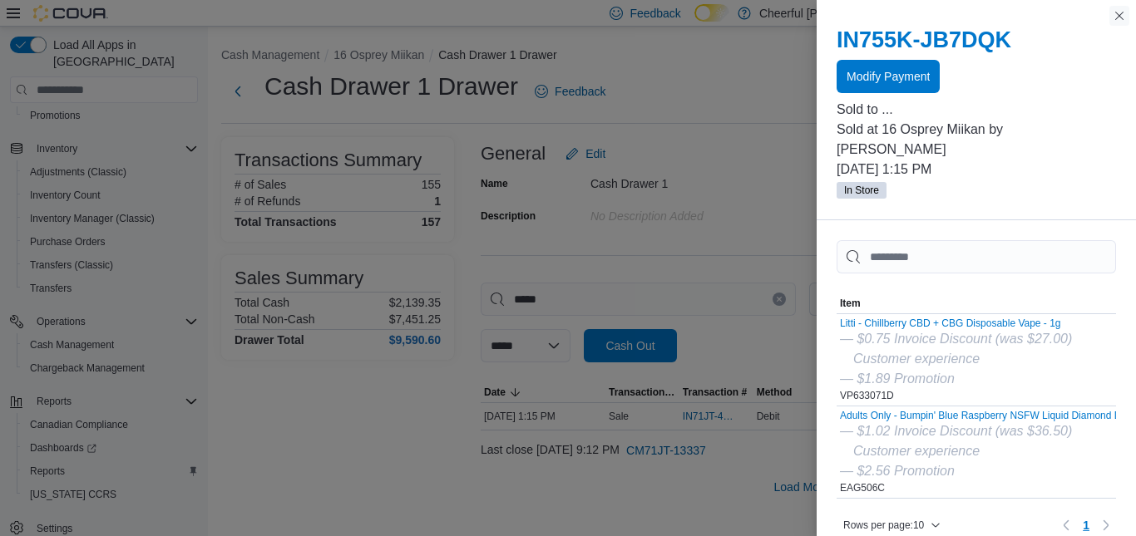
click at [1125, 19] on button "Close this dialog" at bounding box center [1119, 16] width 20 height 20
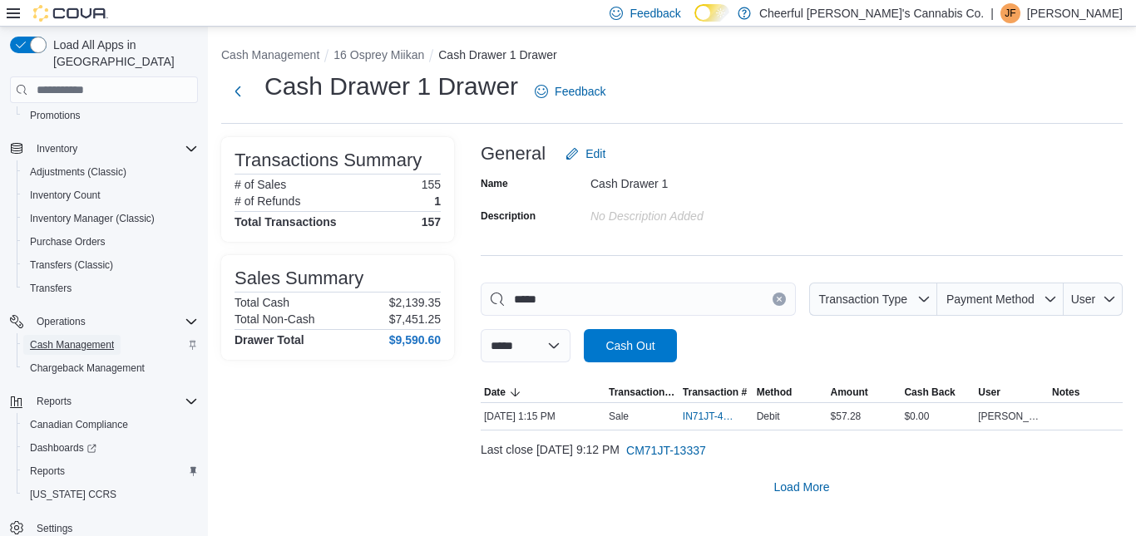
click at [64, 338] on span "Cash Management" at bounding box center [72, 344] width 84 height 13
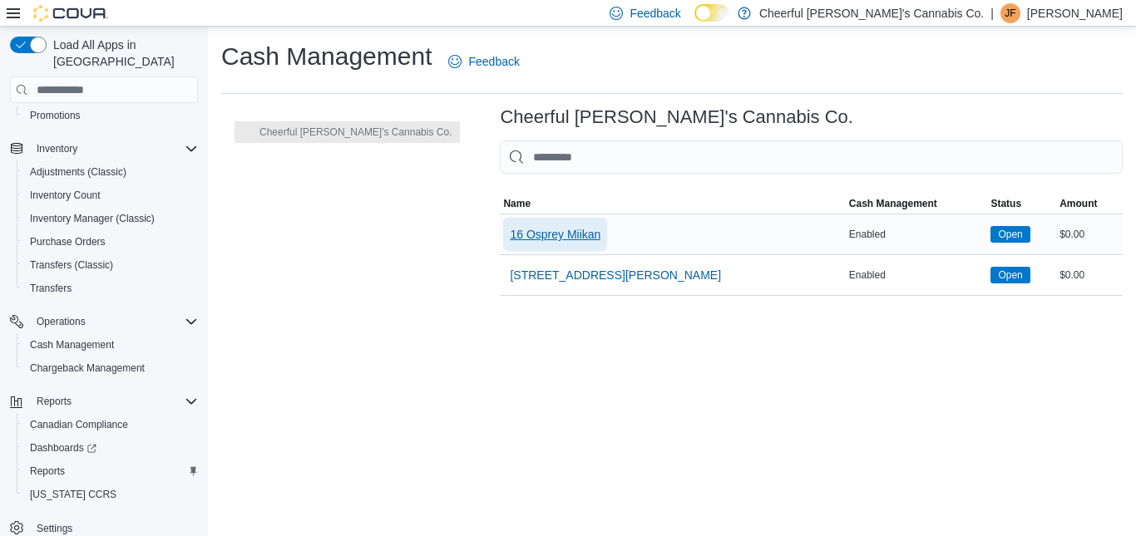
click at [524, 236] on span "16 Osprey Miikan" at bounding box center [555, 234] width 91 height 17
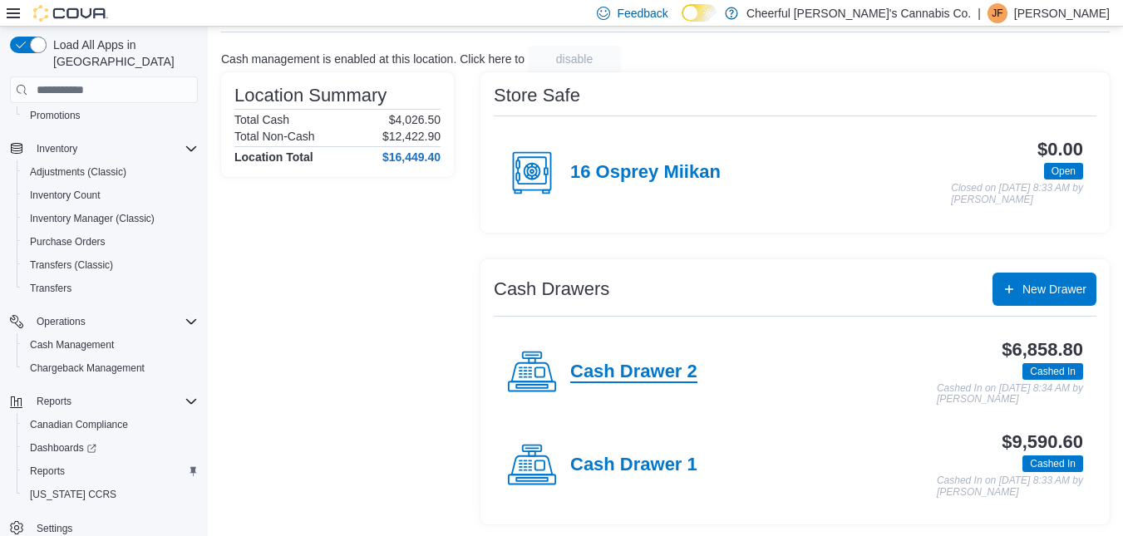
scroll to position [93, 0]
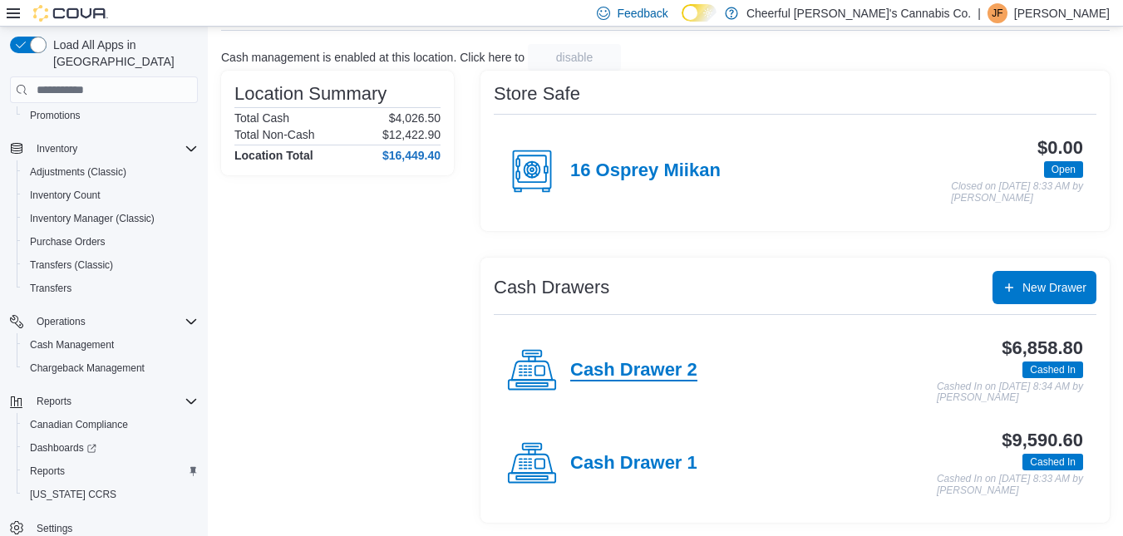
click at [643, 368] on h4 "Cash Drawer 2" at bounding box center [633, 371] width 127 height 22
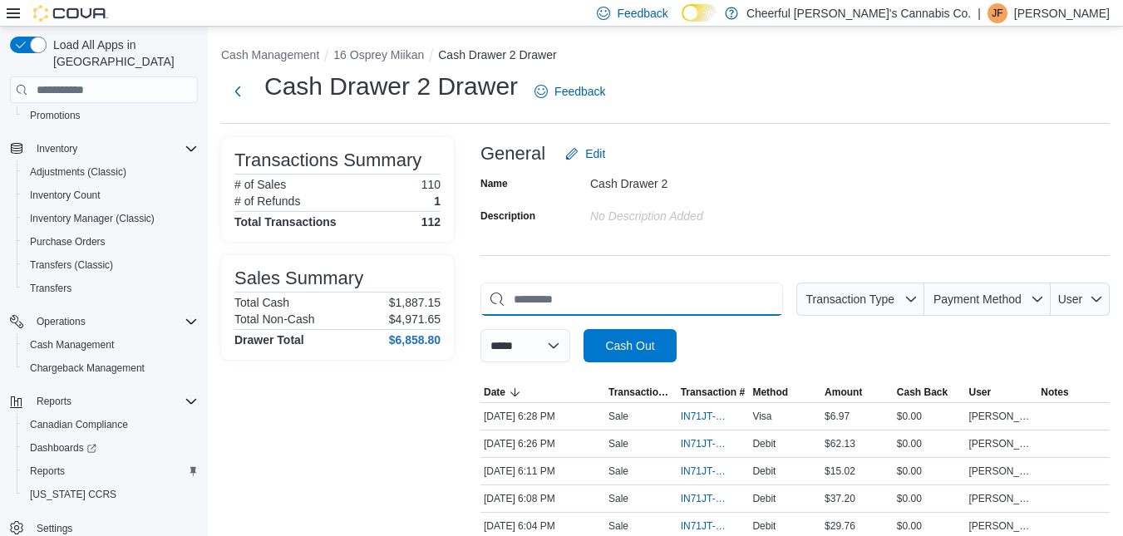
click at [580, 294] on input "This is a search bar. As you type, the results lower in the page will automatic…" at bounding box center [632, 299] width 303 height 33
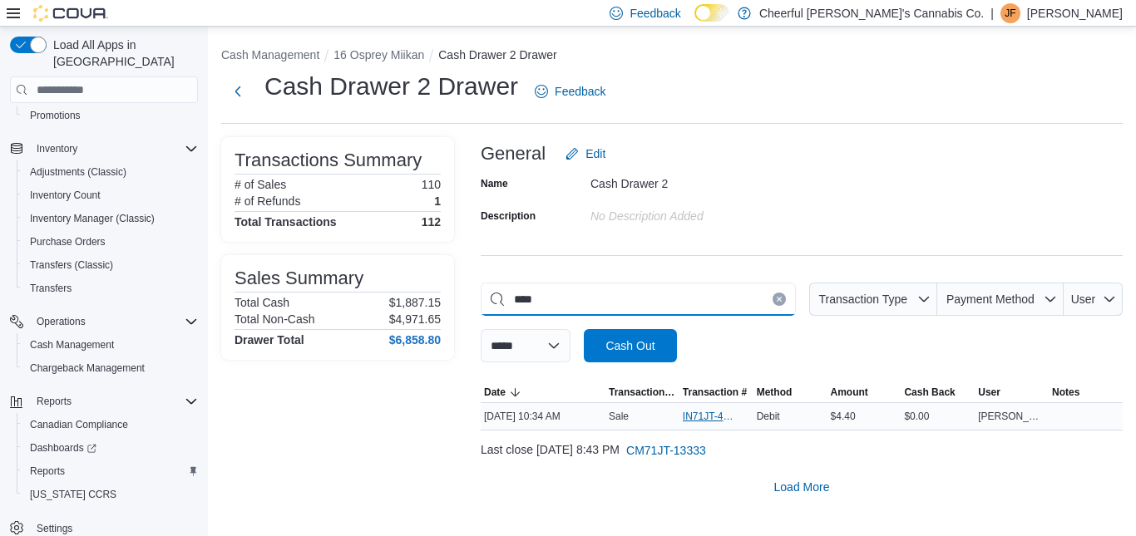
type input "****"
click at [687, 415] on span "IN71JT-411887" at bounding box center [708, 416] width 51 height 13
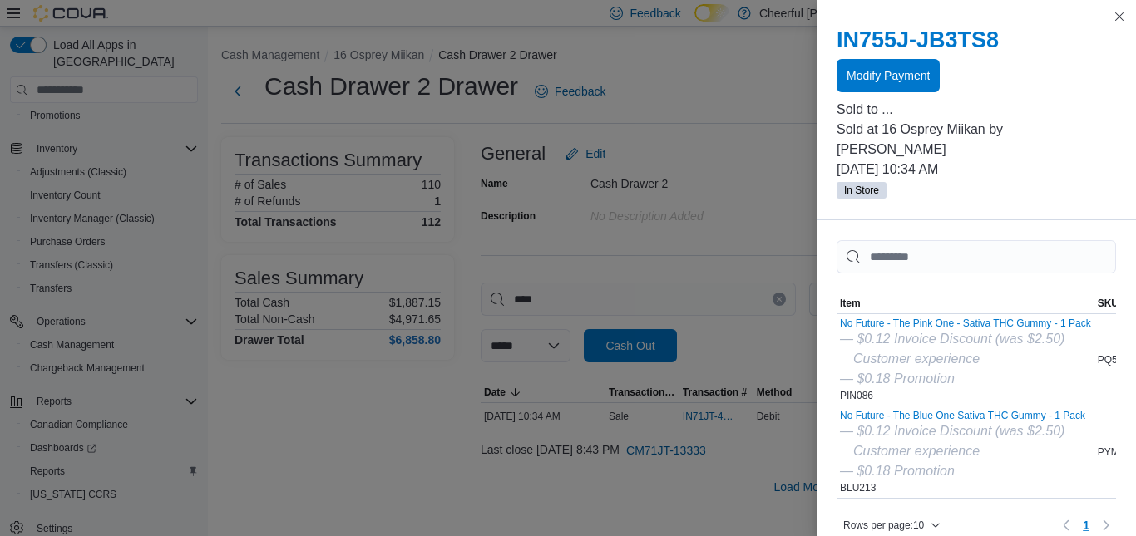
click at [898, 77] on span "Modify Payment" at bounding box center [887, 75] width 83 height 17
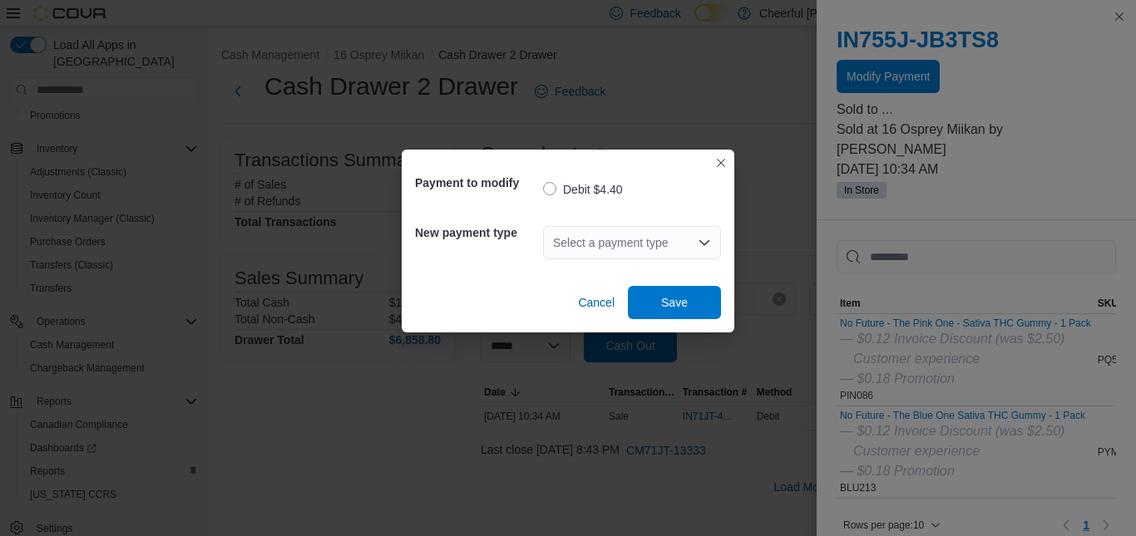
click at [702, 235] on div "Select a payment type" at bounding box center [632, 242] width 178 height 33
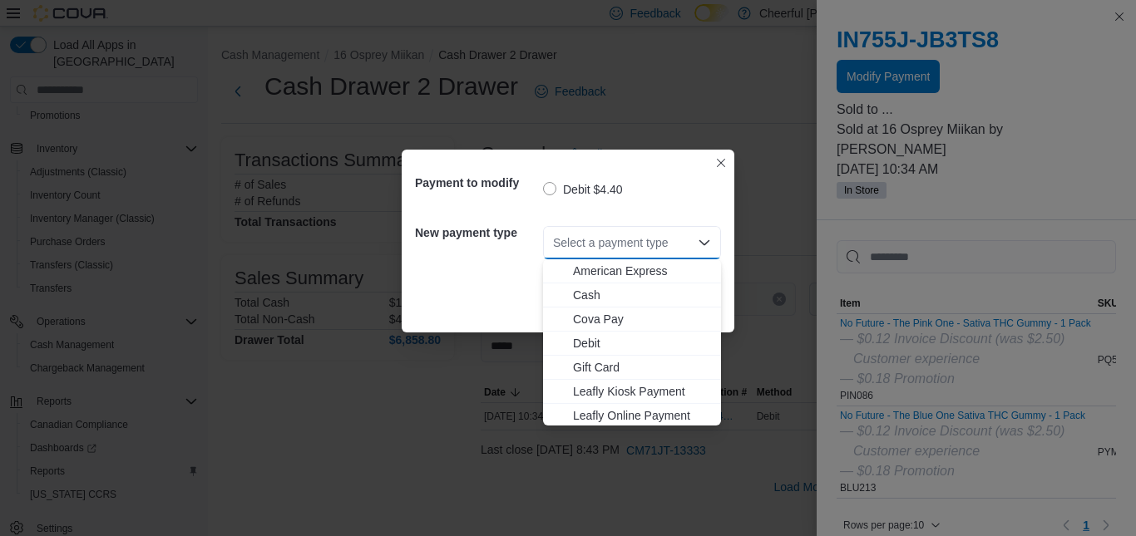
scroll to position [99, 0]
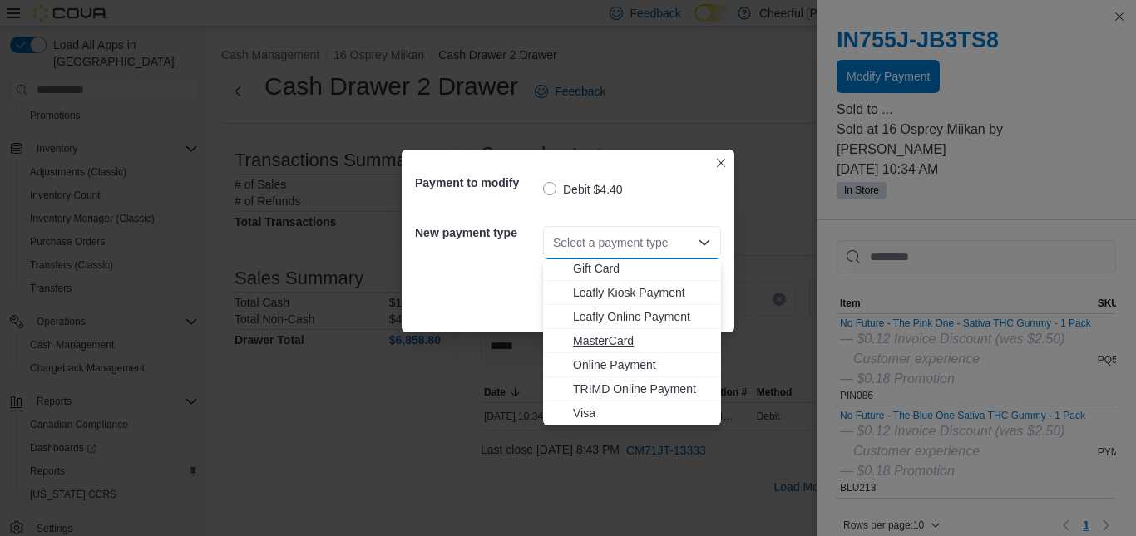
click at [593, 343] on span "MasterCard" at bounding box center [642, 341] width 138 height 17
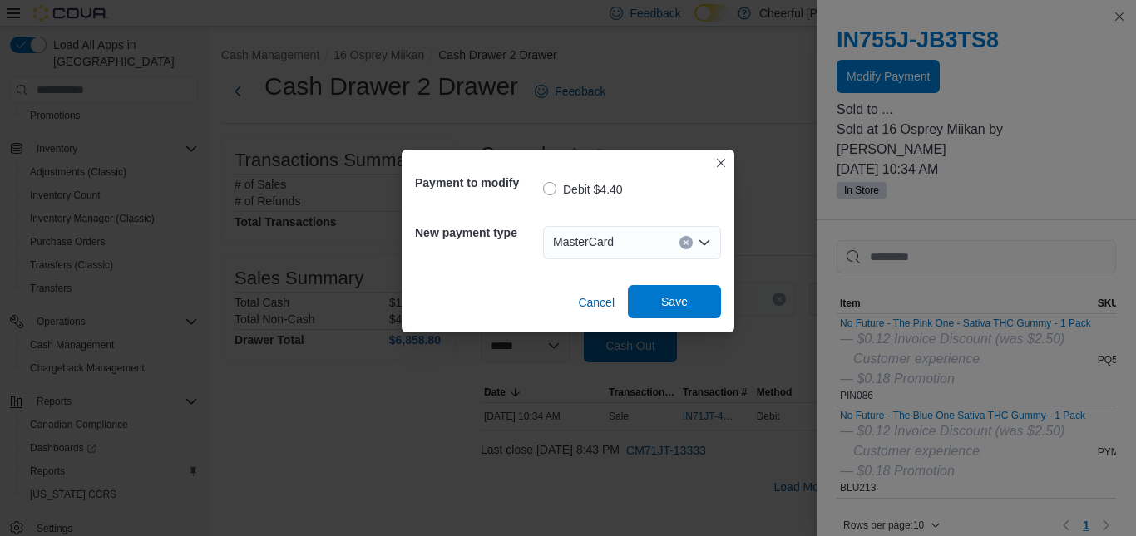
click at [662, 294] on span "Save" at bounding box center [674, 301] width 73 height 33
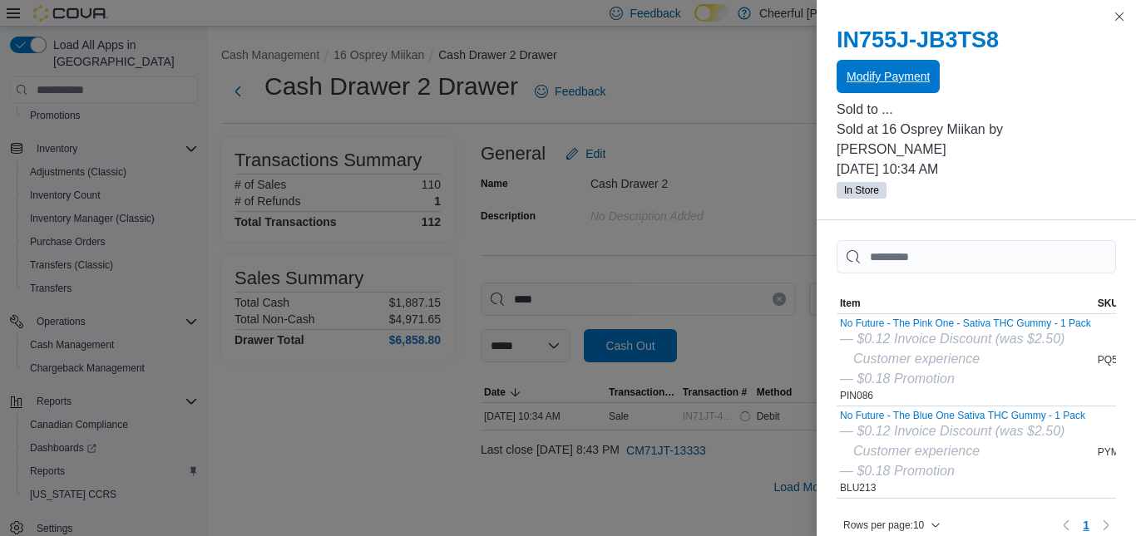
scroll to position [0, 0]
click at [1118, 15] on button "Close this dialog" at bounding box center [1119, 16] width 20 height 20
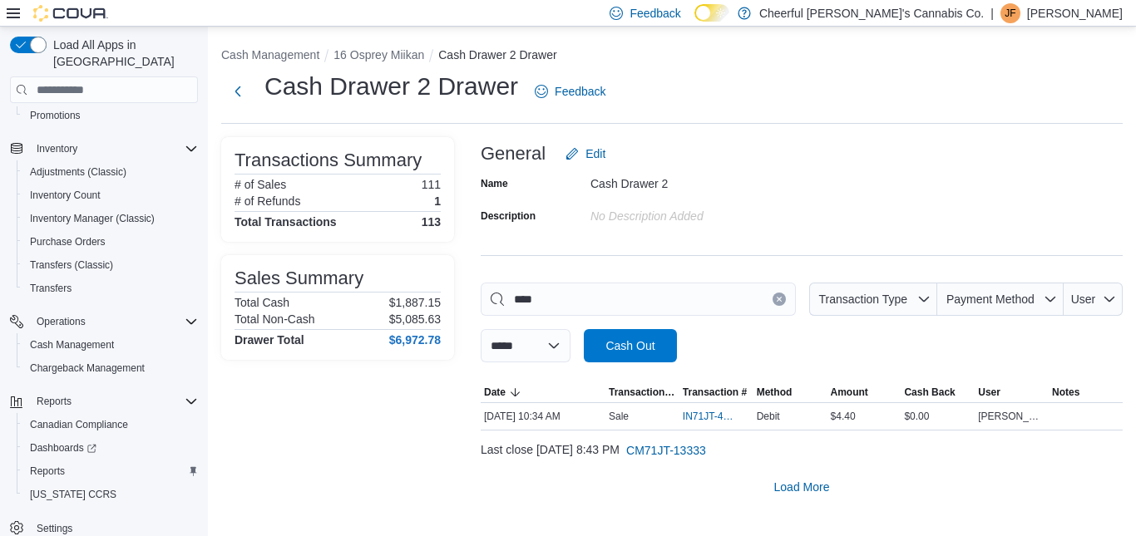
click at [781, 297] on icon "Clear input" at bounding box center [779, 299] width 7 height 7
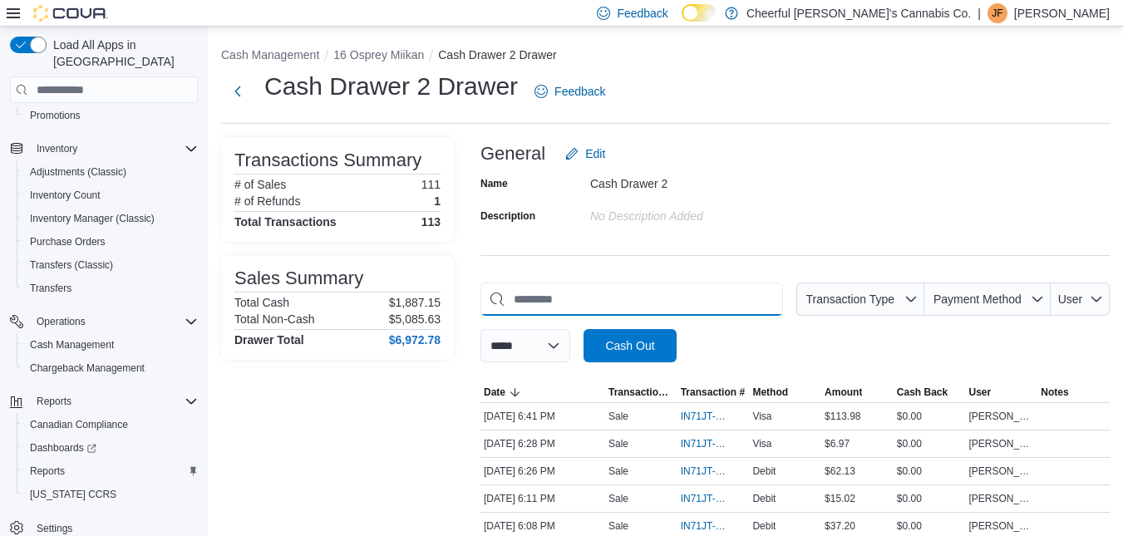
click at [617, 302] on input "This is a search bar. As you type, the results lower in the page will automatic…" at bounding box center [632, 299] width 303 height 33
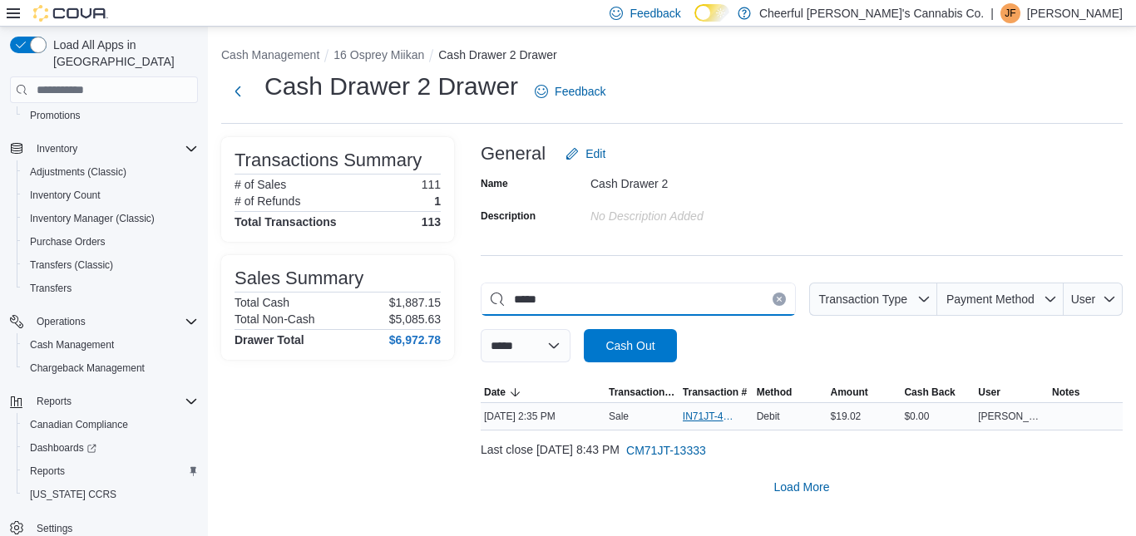
type input "*****"
click at [709, 418] on span "IN71JT-412032" at bounding box center [708, 416] width 51 height 13
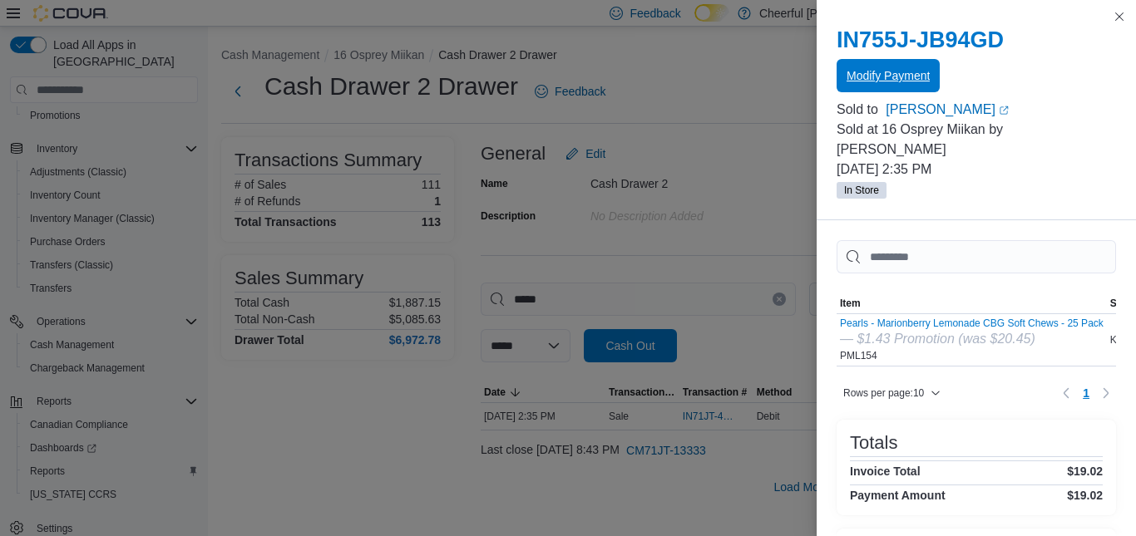
click at [879, 74] on span "Modify Payment" at bounding box center [887, 75] width 83 height 17
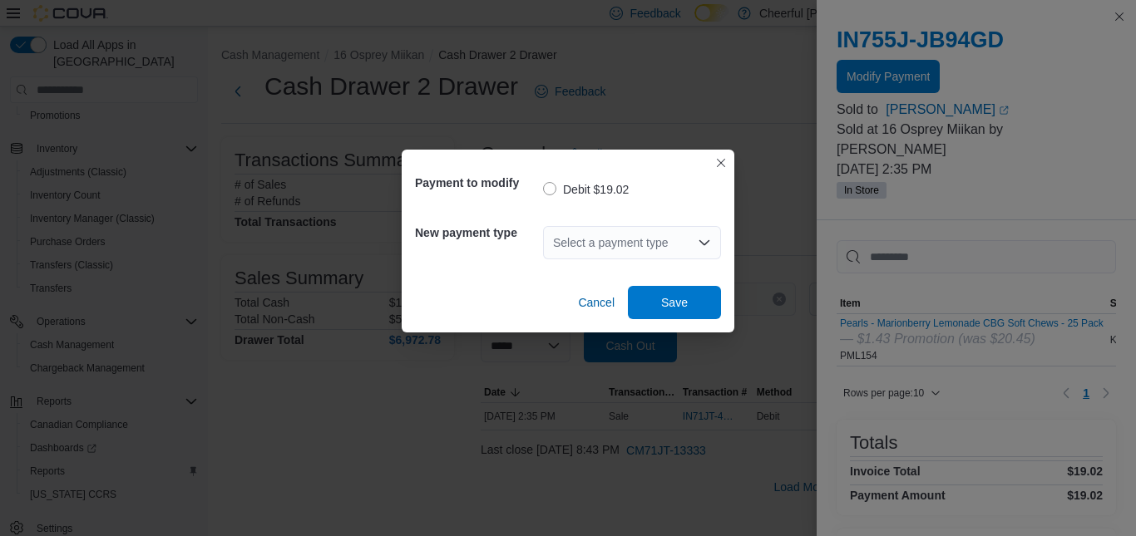
click at [701, 235] on div "Select a payment type" at bounding box center [632, 242] width 178 height 33
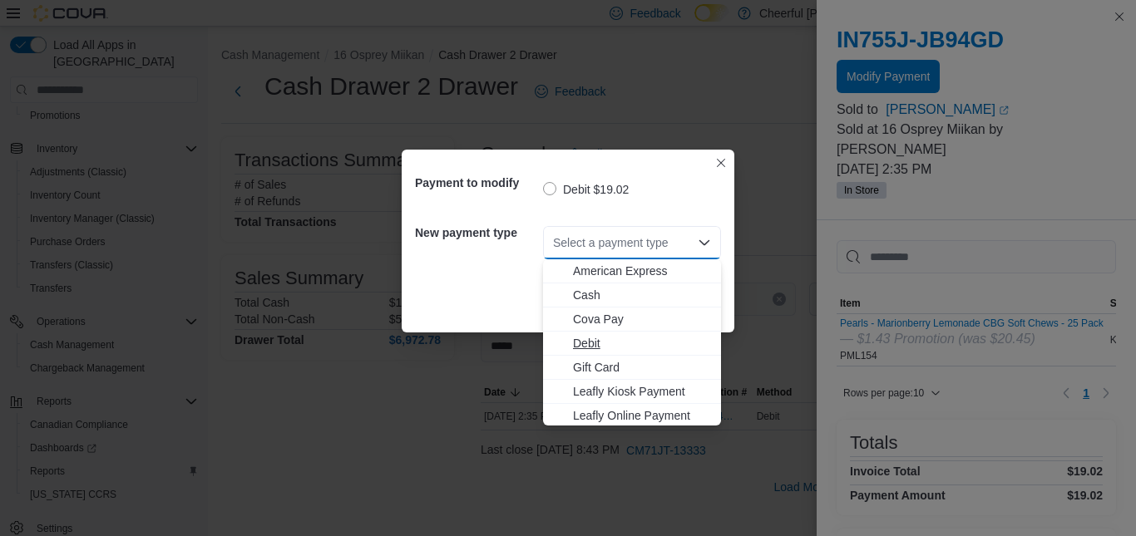
scroll to position [99, 0]
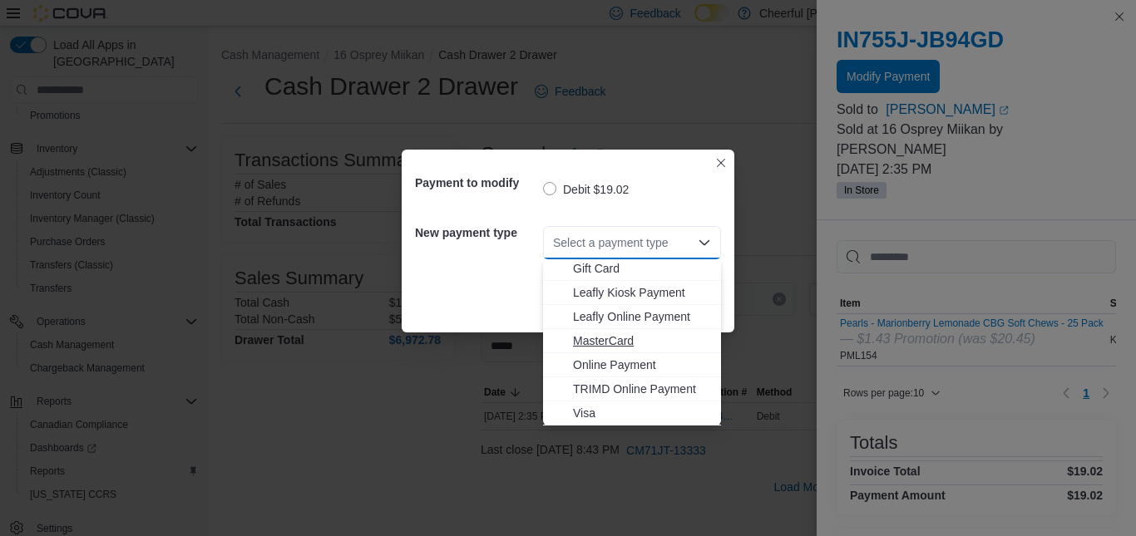
click at [587, 341] on span "MasterCard" at bounding box center [642, 341] width 138 height 17
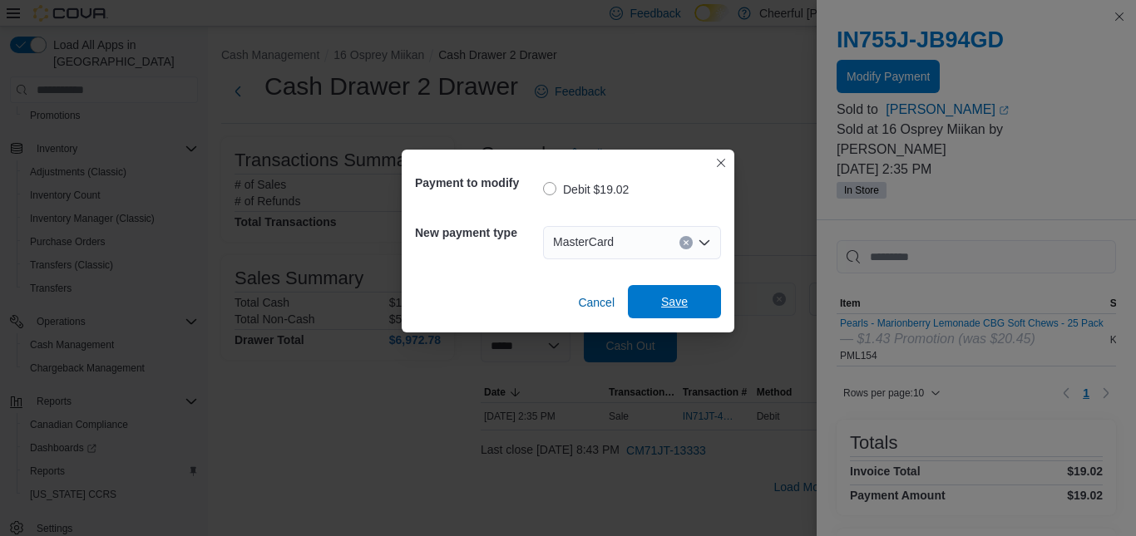
click at [684, 304] on span "Save" at bounding box center [674, 302] width 27 height 17
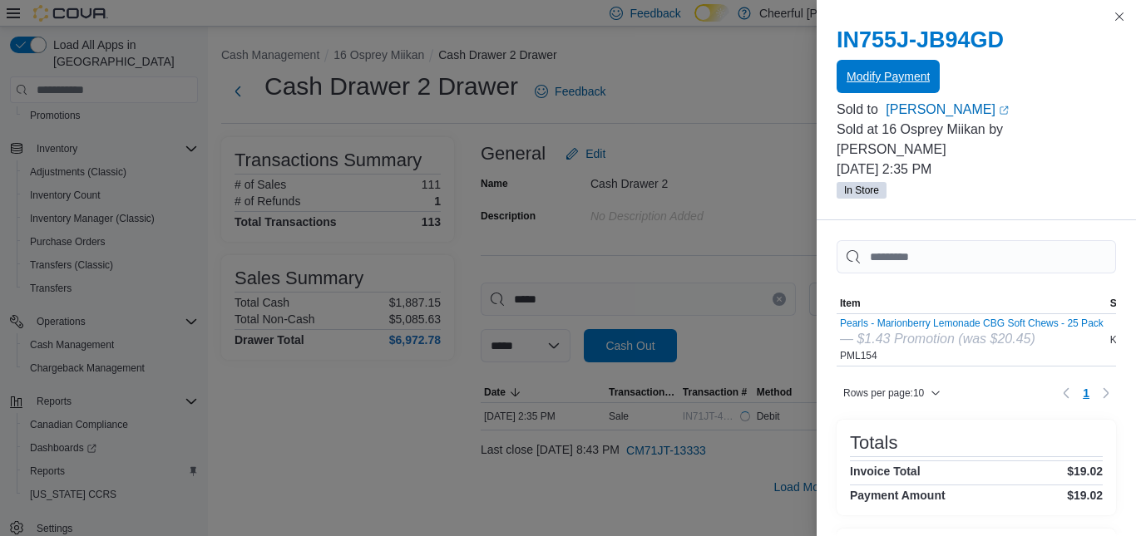
scroll to position [0, 0]
click at [1120, 11] on button "Close this dialog" at bounding box center [1119, 16] width 20 height 20
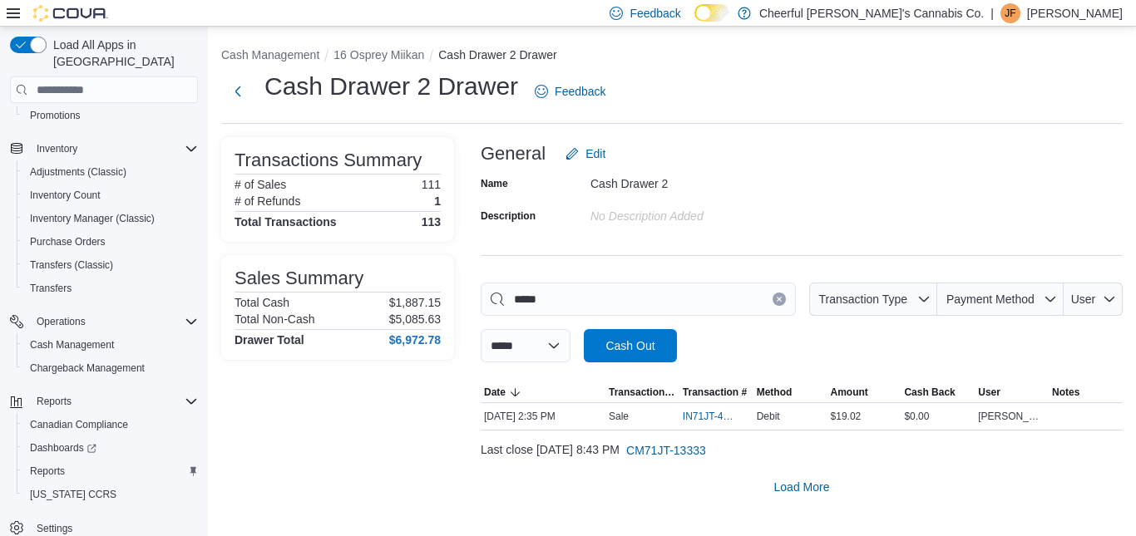
click at [777, 294] on button "Clear input" at bounding box center [778, 299] width 13 height 13
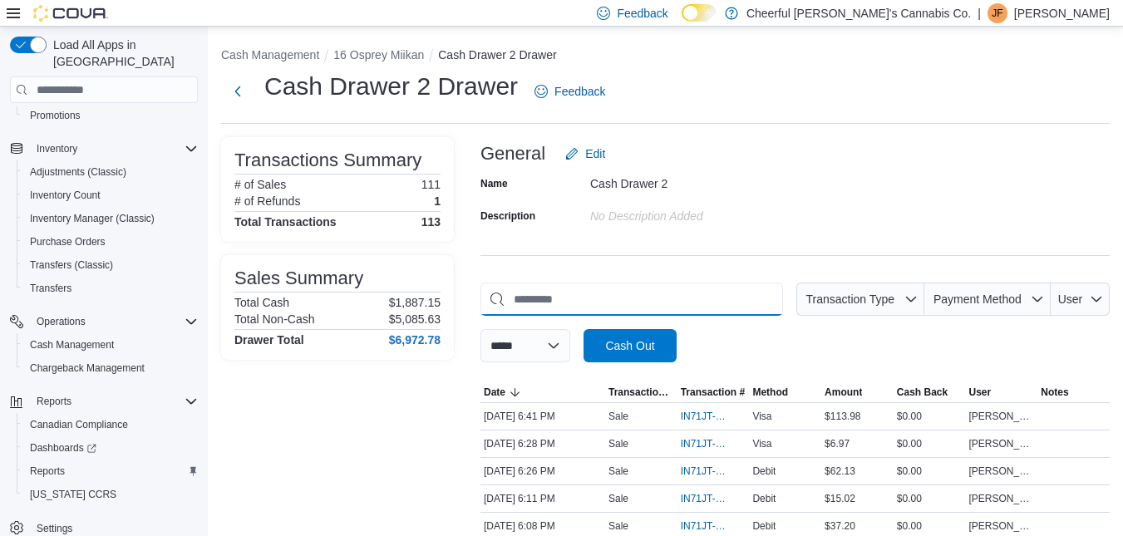
click at [588, 308] on input "This is a search bar. As you type, the results lower in the page will automatic…" at bounding box center [632, 299] width 303 height 33
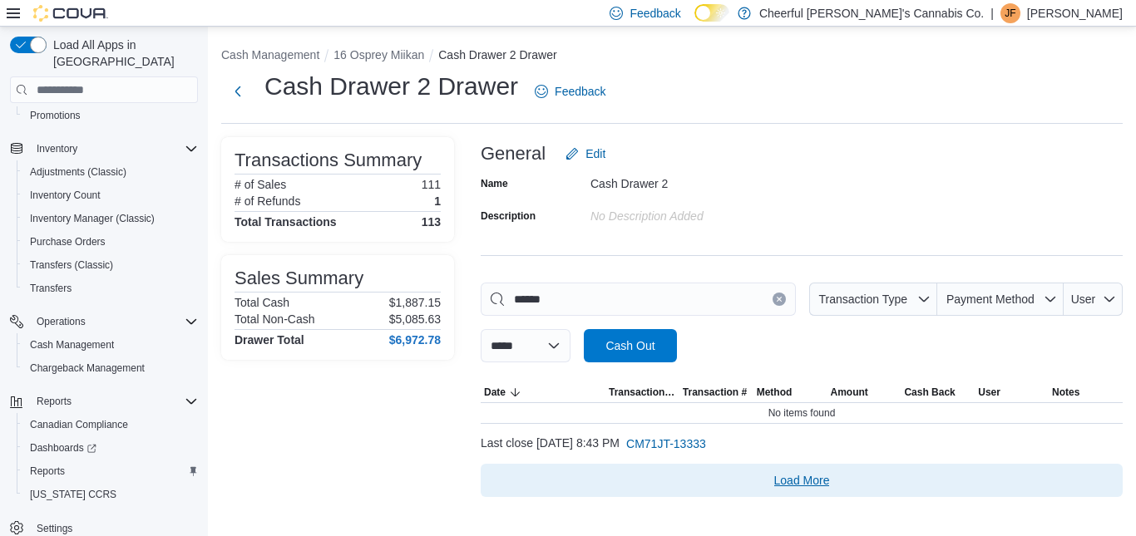
click at [797, 488] on span "Load More" at bounding box center [802, 480] width 56 height 17
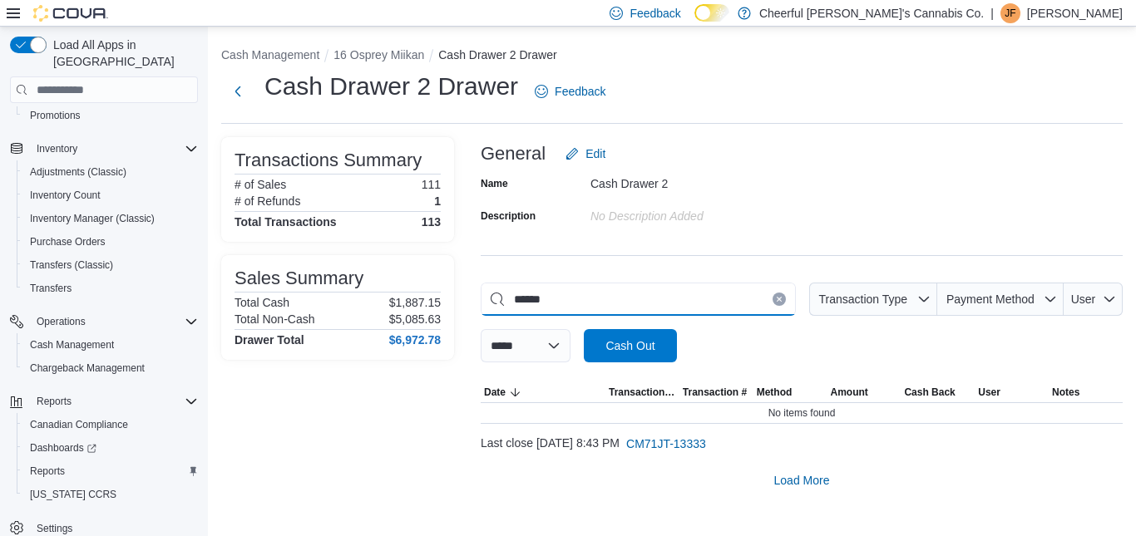
click at [541, 298] on input "******" at bounding box center [638, 299] width 315 height 33
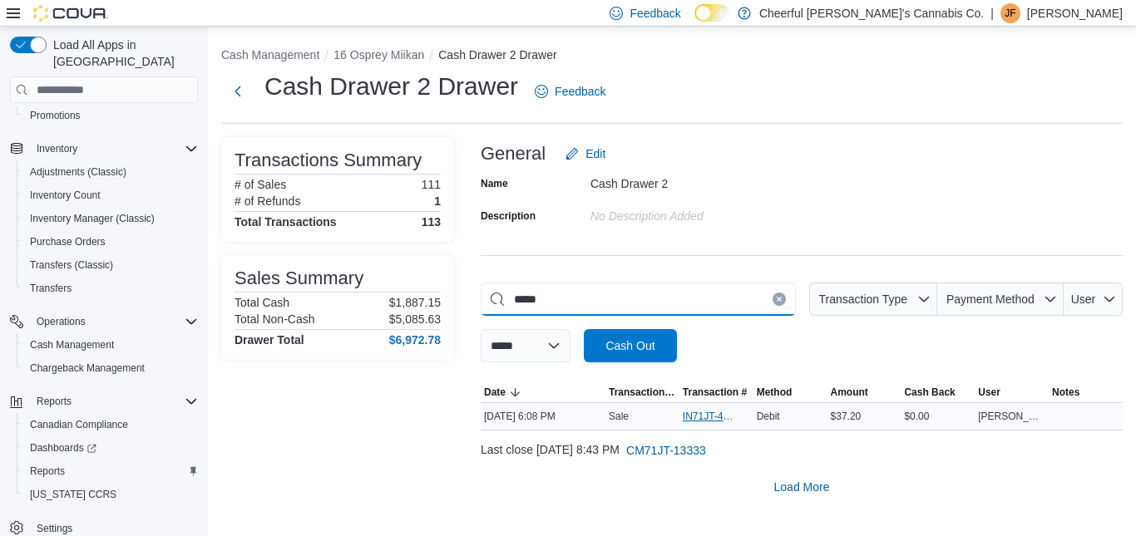
type input "*****"
click at [694, 414] on span "IN71JT-412168" at bounding box center [708, 416] width 51 height 13
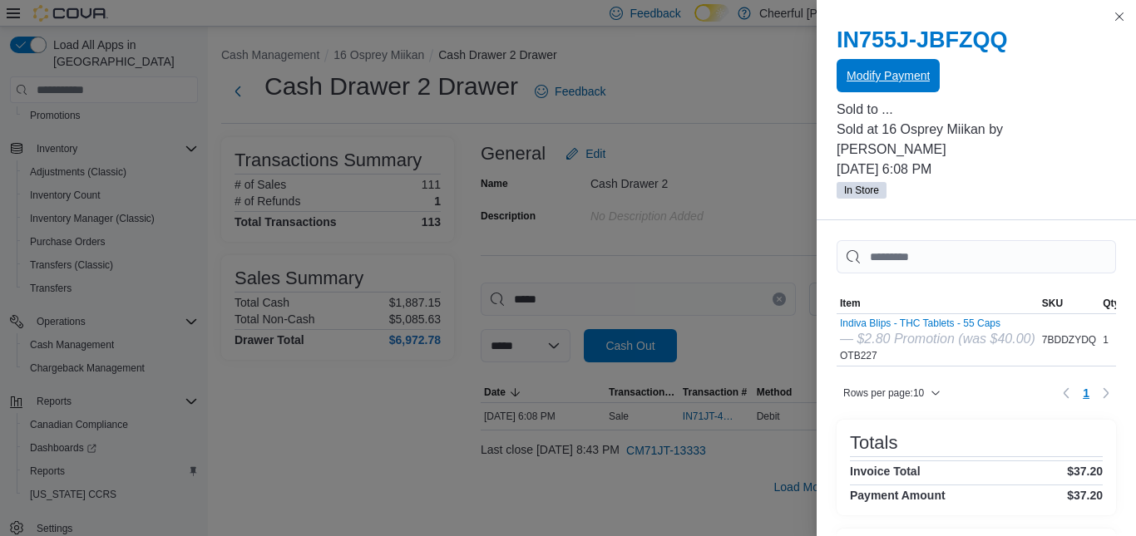
click at [904, 73] on span "Modify Payment" at bounding box center [887, 75] width 83 height 17
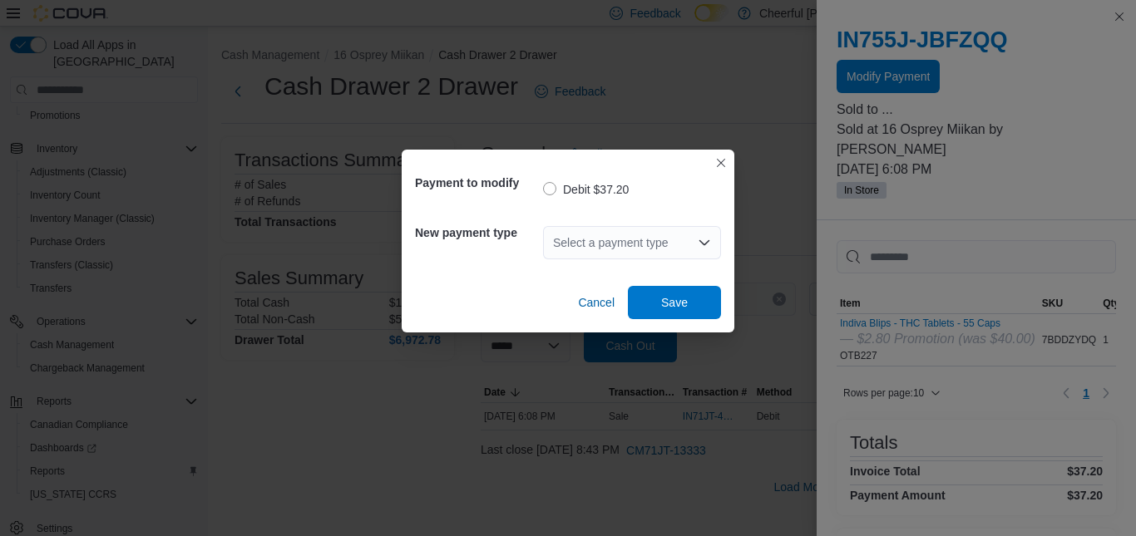
click at [699, 242] on icon "Open list of options" at bounding box center [704, 242] width 10 height 5
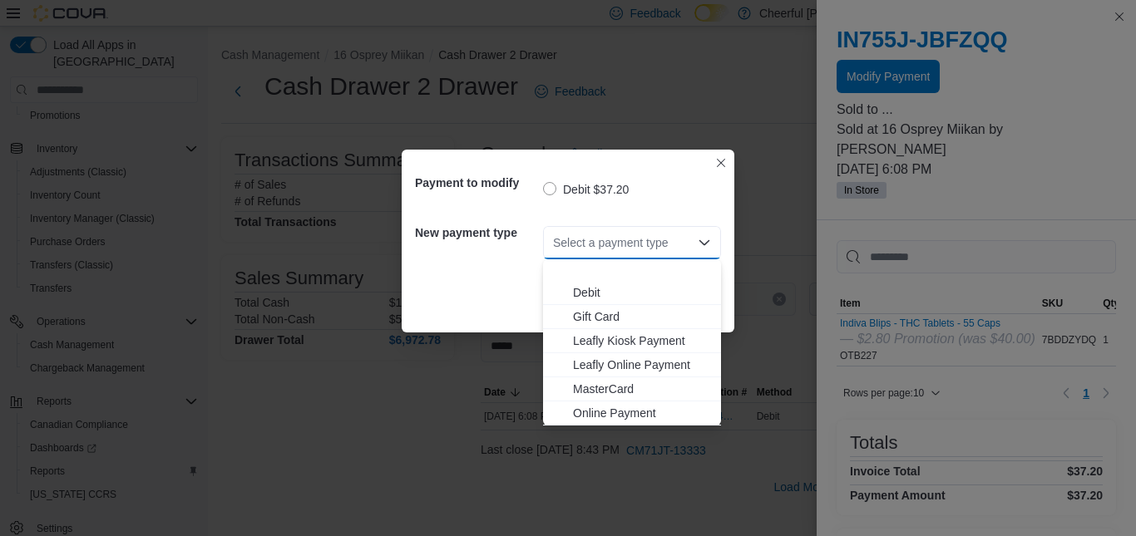
scroll to position [99, 0]
click at [590, 342] on span "MasterCard" at bounding box center [642, 341] width 138 height 17
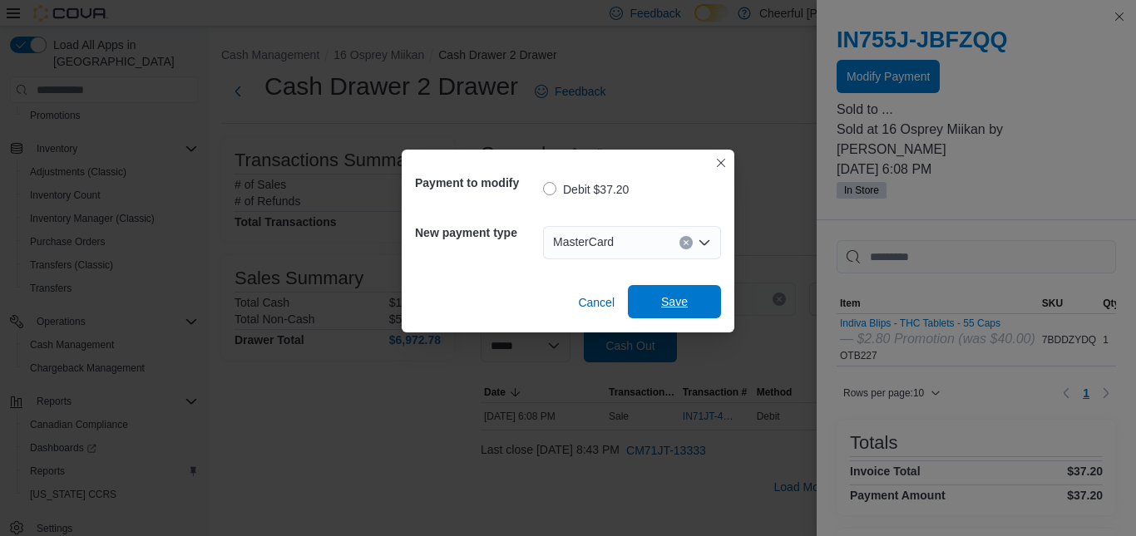
click at [643, 304] on span "Save" at bounding box center [674, 301] width 73 height 33
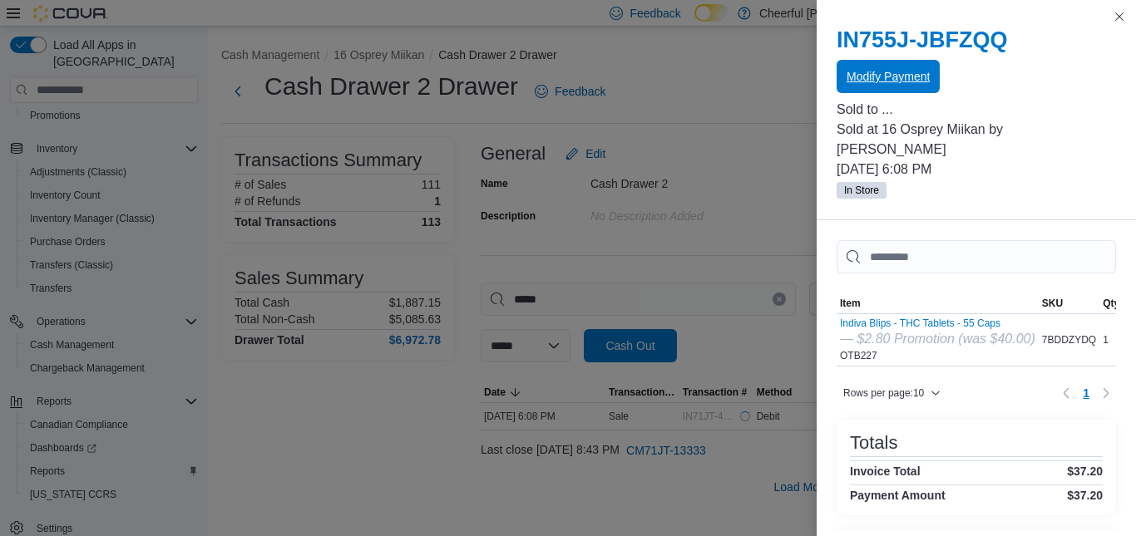
scroll to position [0, 0]
